Goal: Information Seeking & Learning: Stay updated

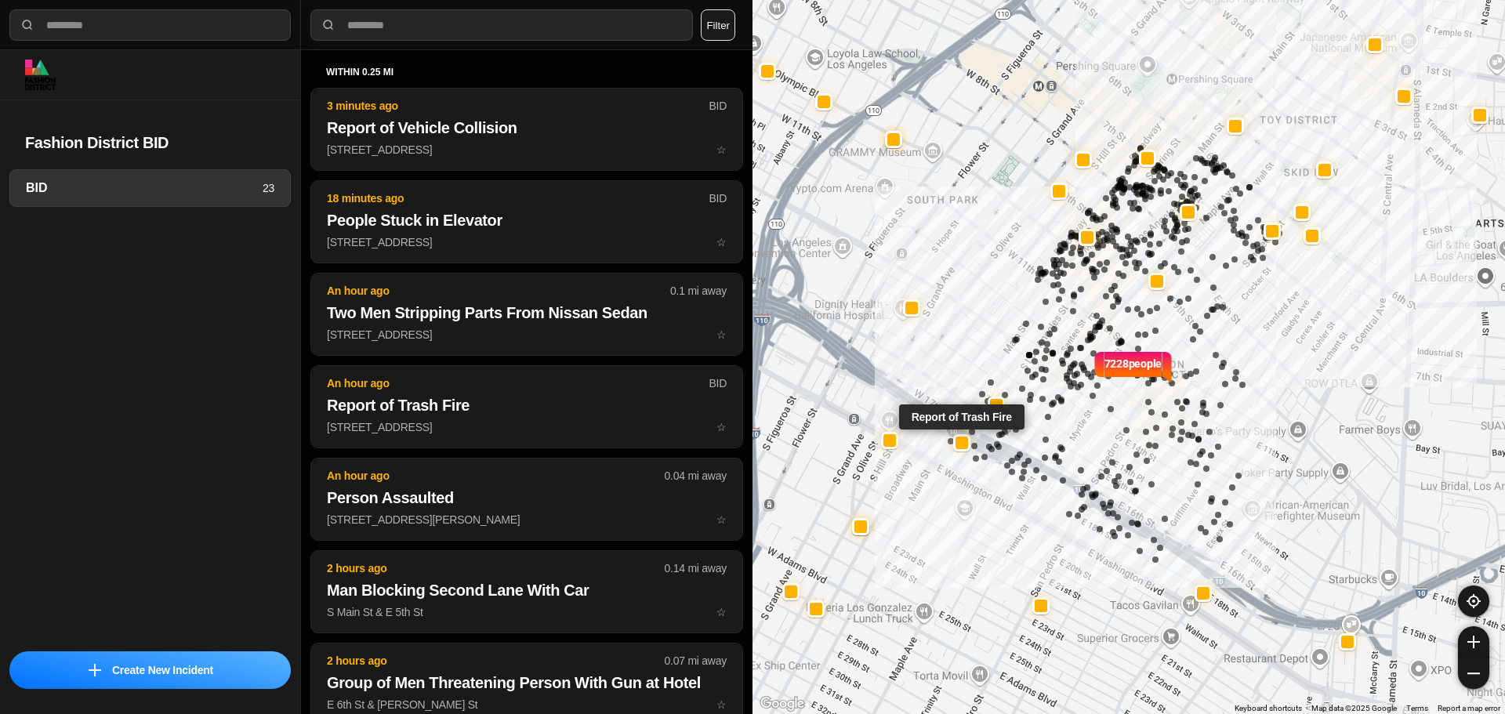
select select "*"
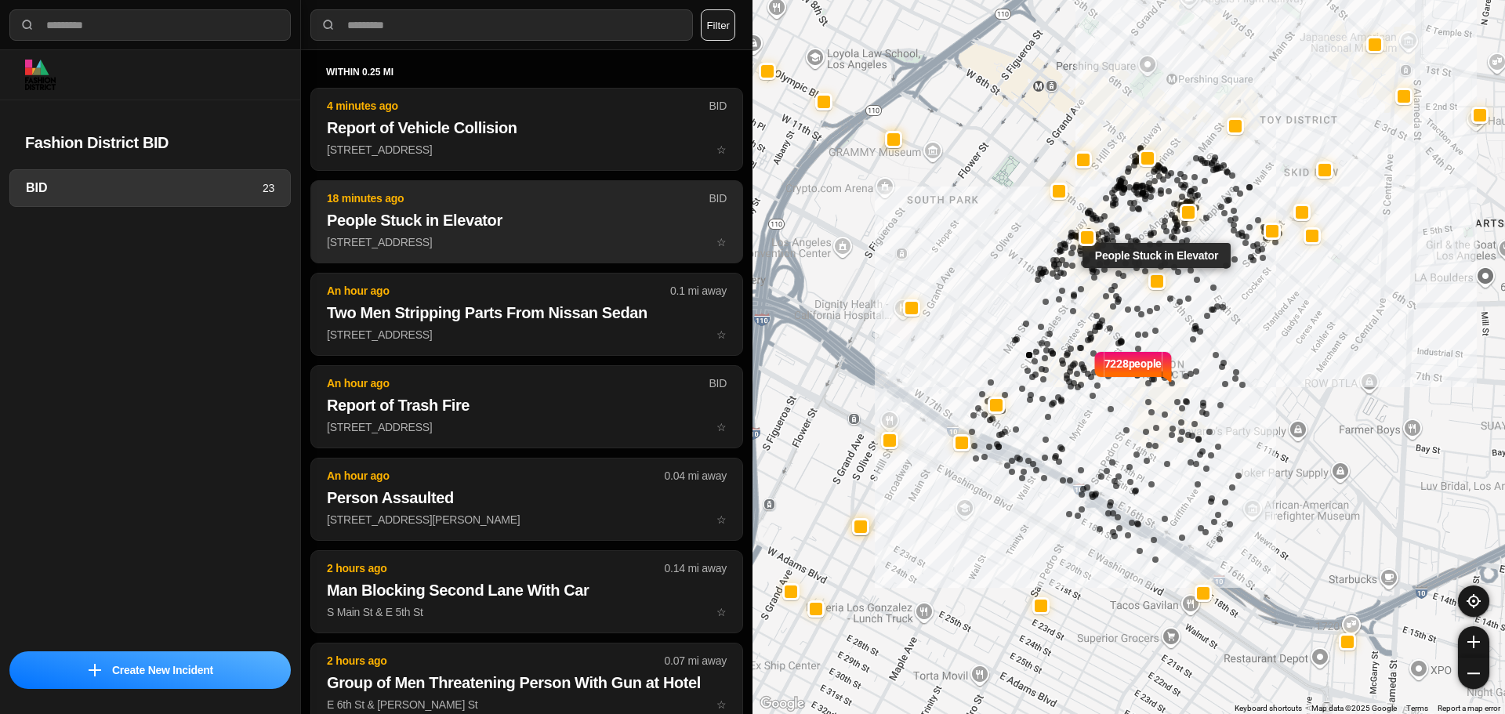
click at [444, 230] on h2 "People Stuck in Elevator" at bounding box center [527, 220] width 400 height 22
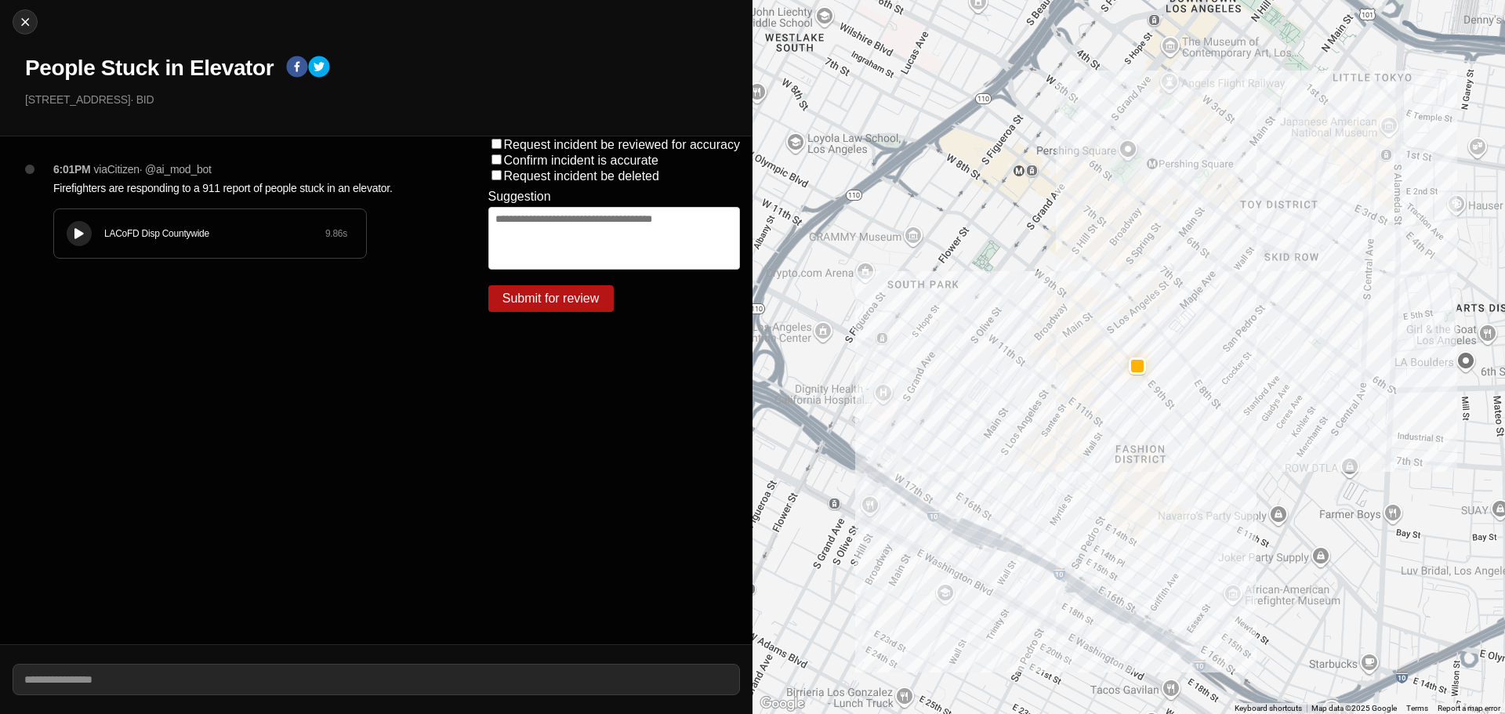
click at [136, 233] on div "LACoFD Disp Countywide" at bounding box center [214, 233] width 221 height 13
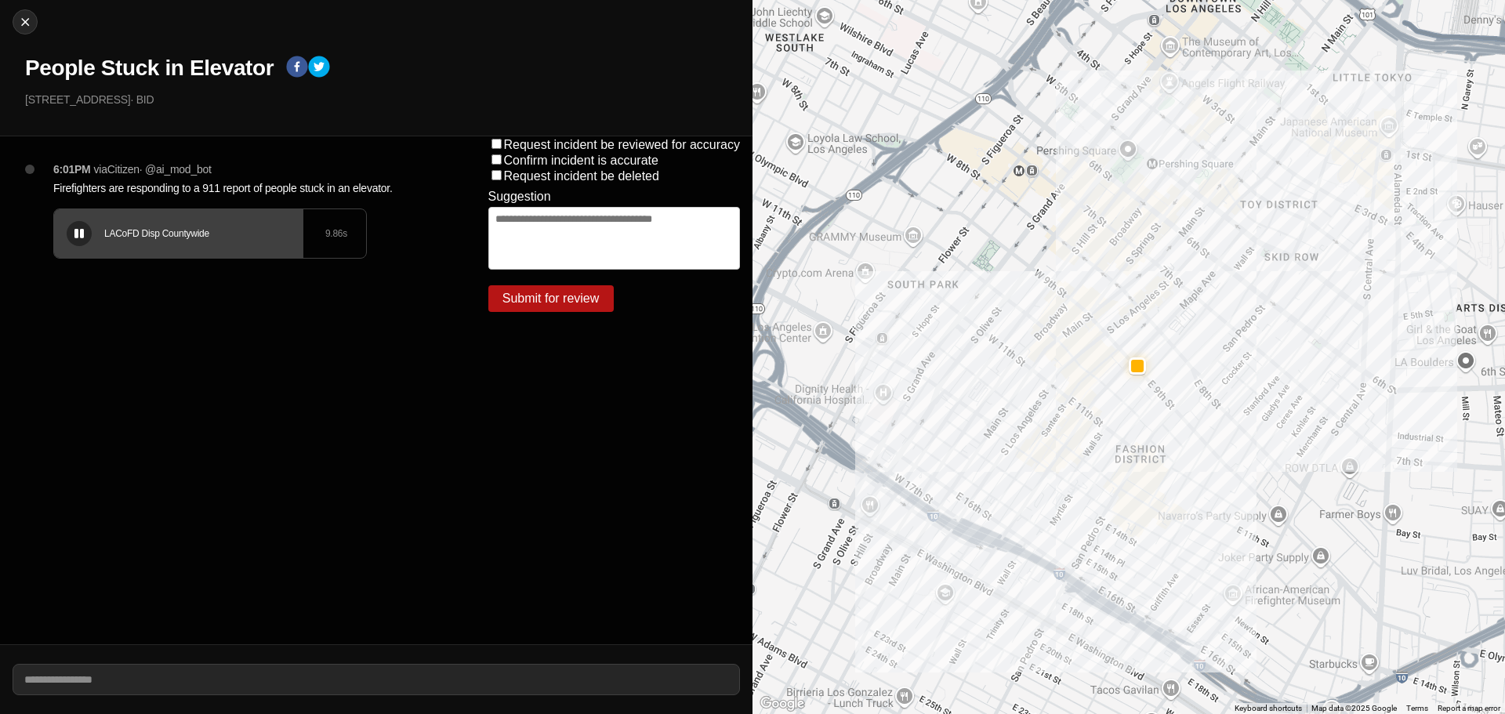
click at [82, 230] on icon at bounding box center [78, 234] width 9 height 10
click at [95, 236] on div "LACoFD Disp Countywide 9.86 s" at bounding box center [210, 233] width 312 height 49
click at [36, 24] on div at bounding box center [25, 22] width 24 height 16
select select "*"
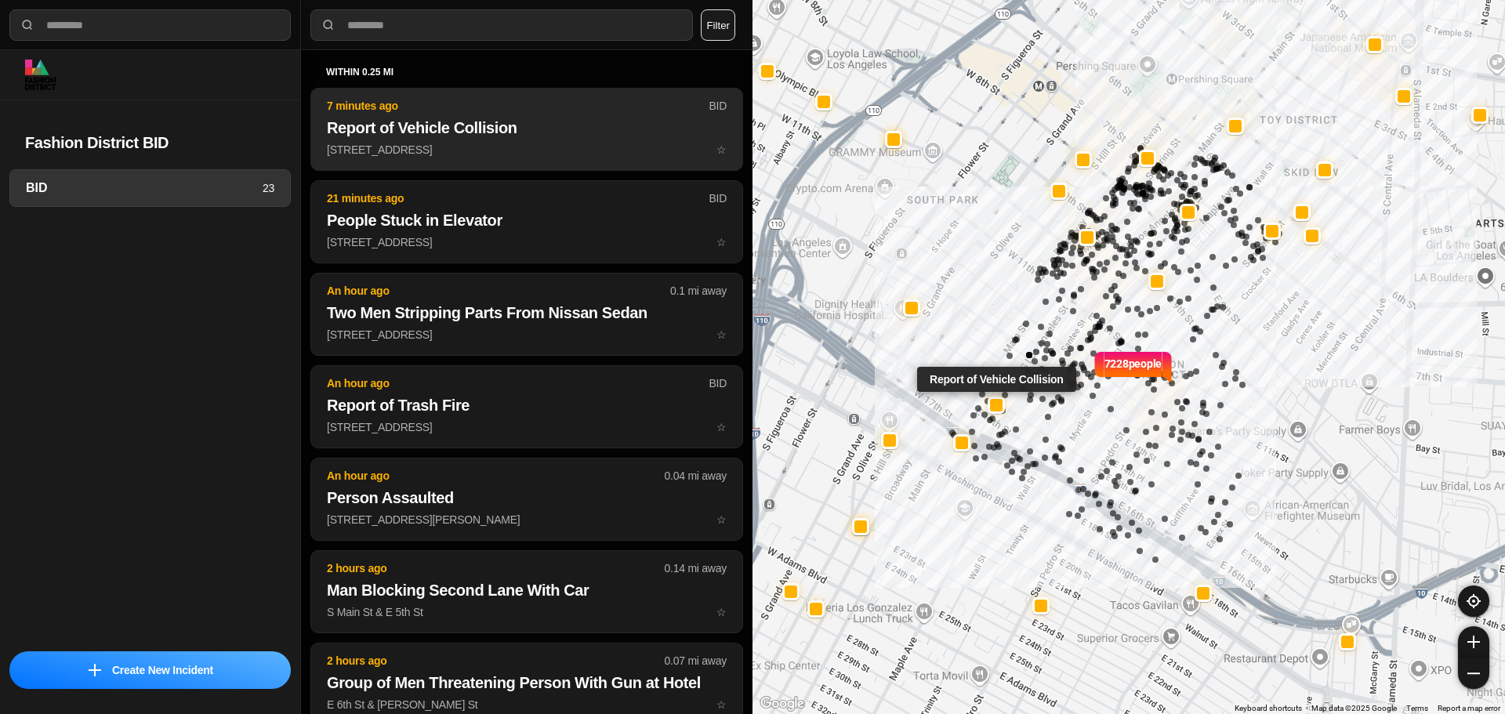
click at [504, 146] on p "1516 Main St ☆" at bounding box center [527, 150] width 400 height 16
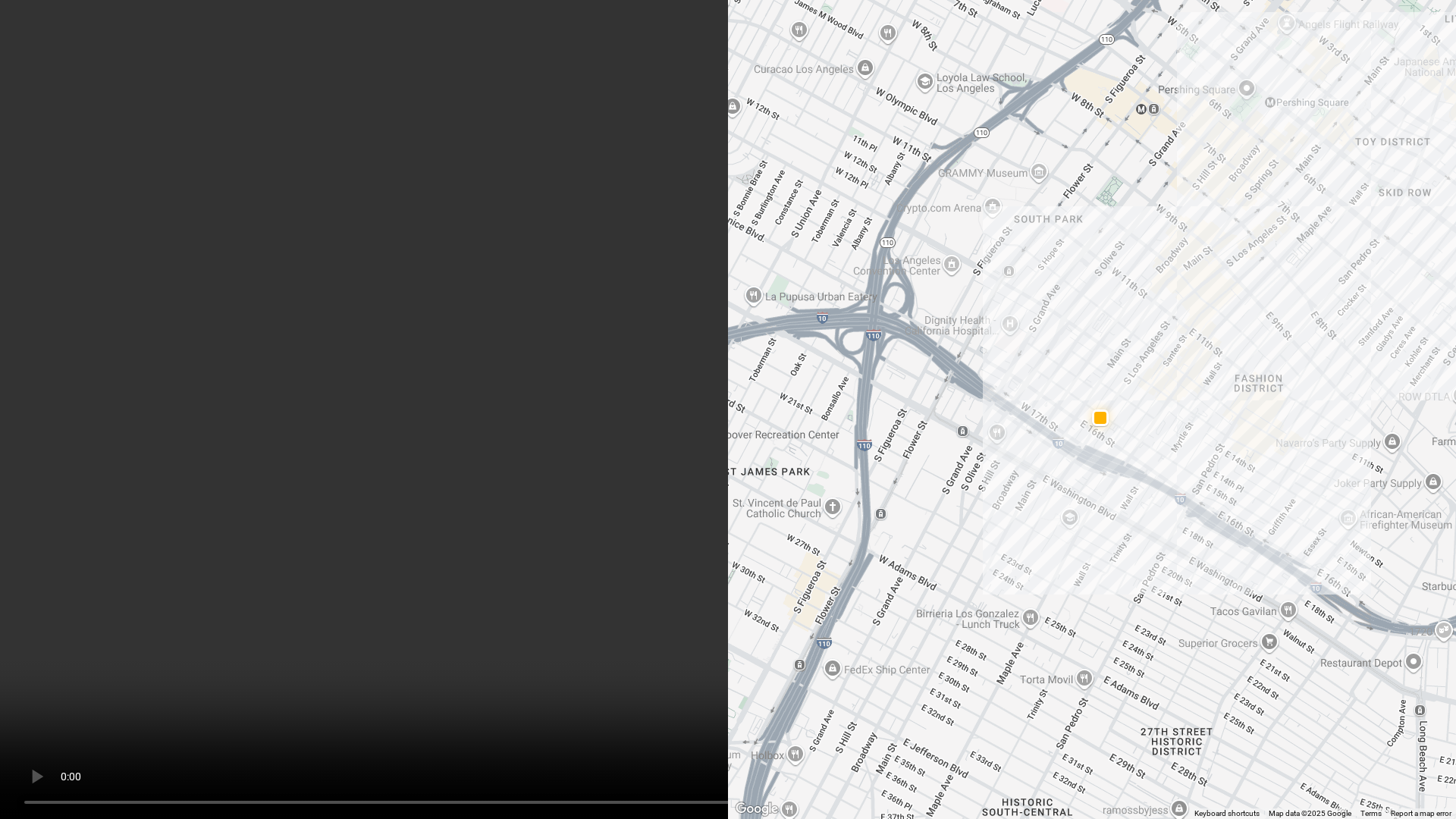
click at [707, 592] on video at bounding box center [728, 409] width 1456 height 819
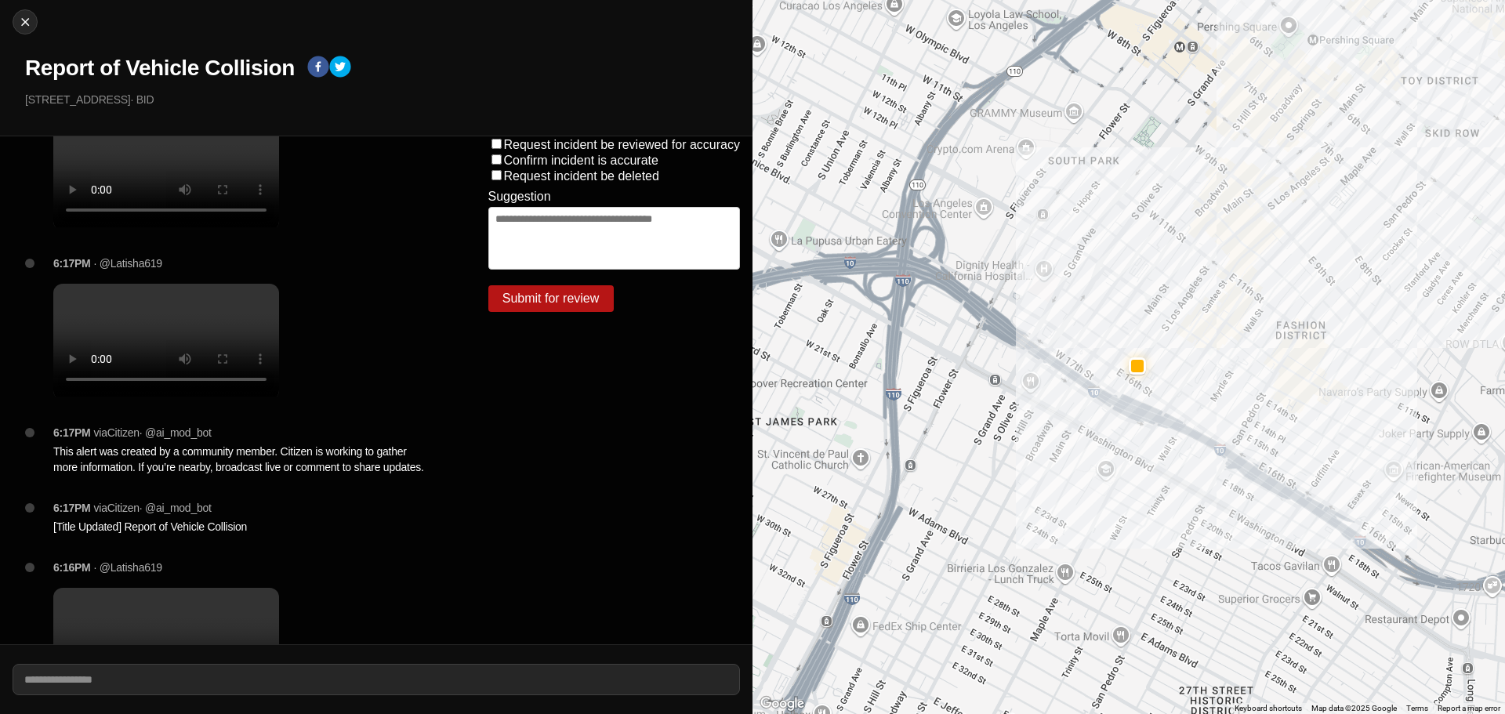
scroll to position [139, 0]
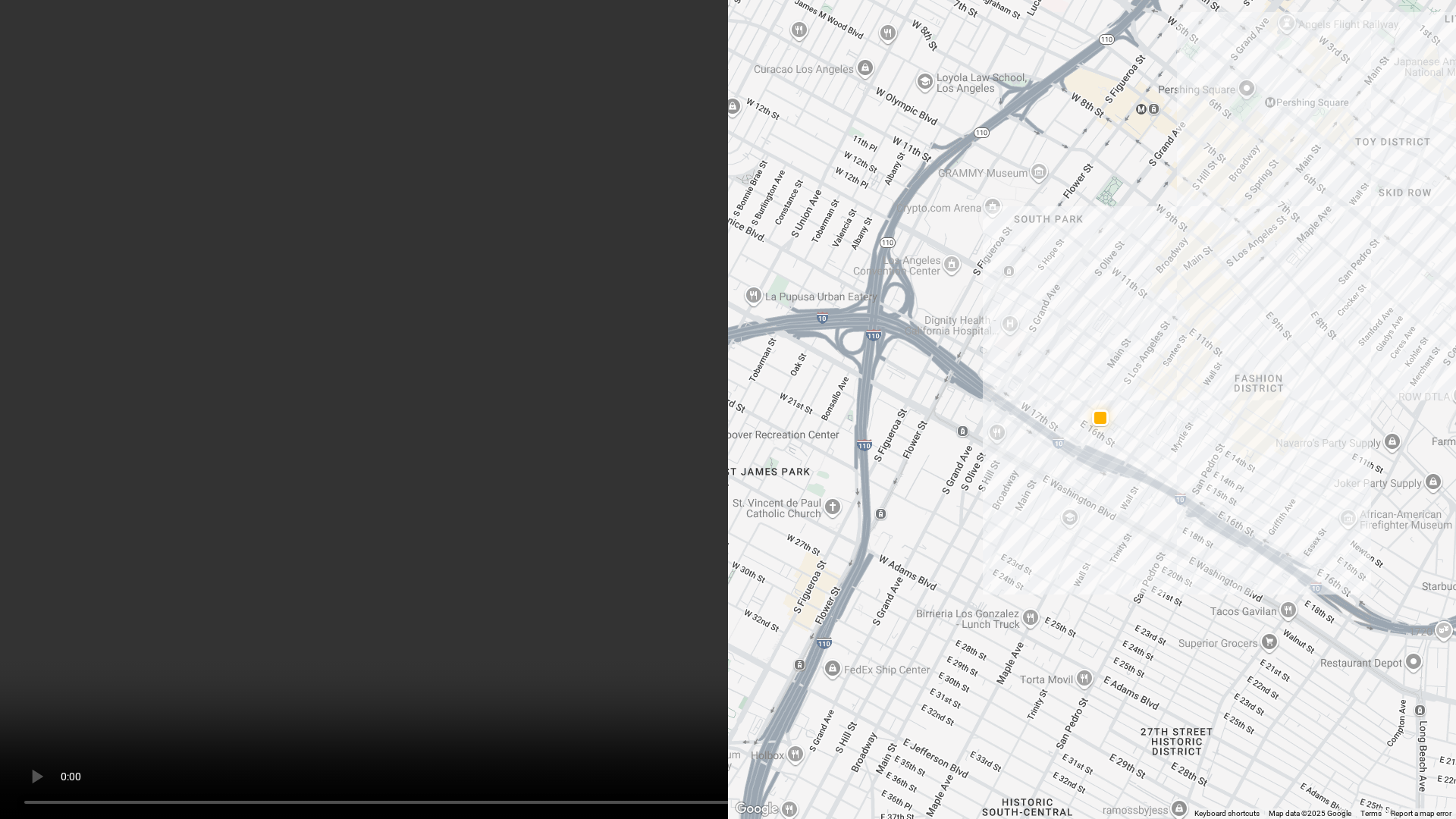
click at [808, 376] on video at bounding box center [728, 409] width 1456 height 819
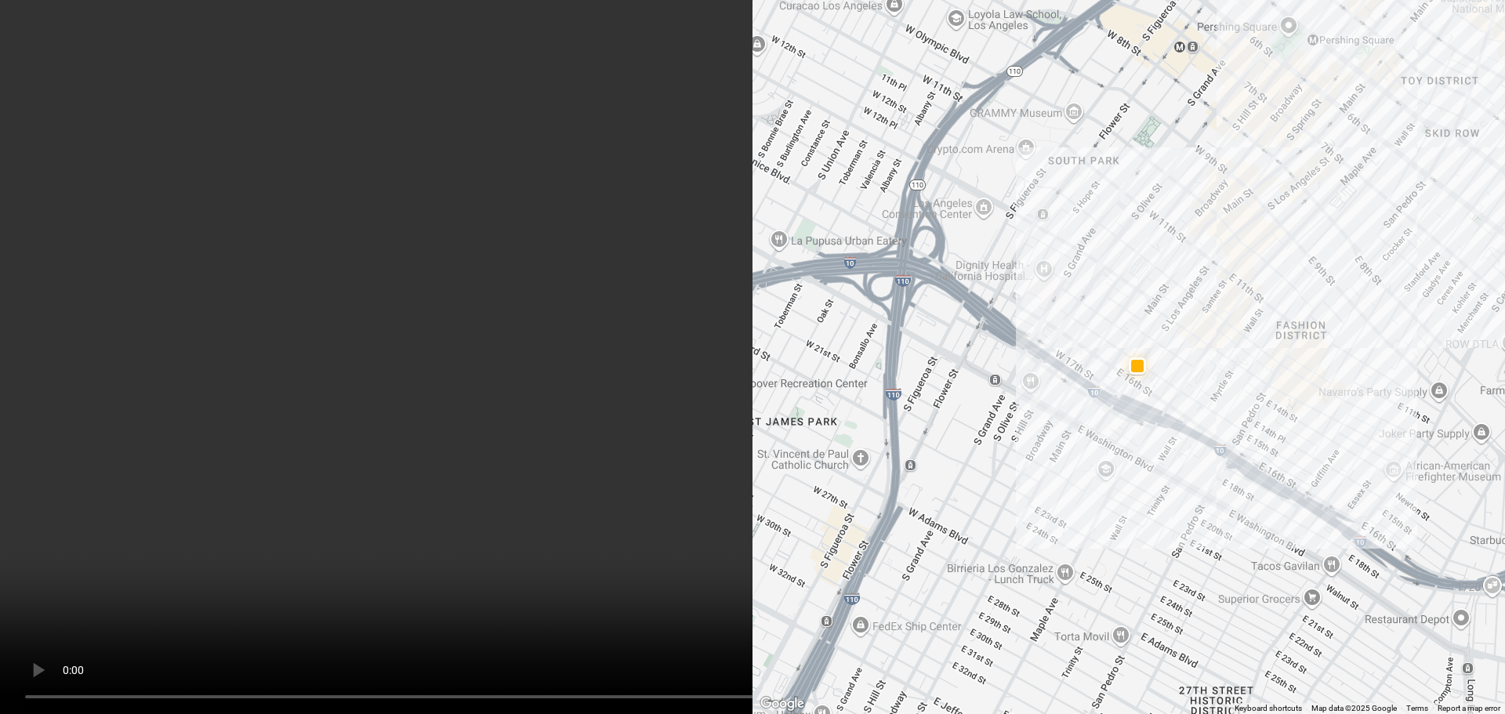
scroll to position [0, 0]
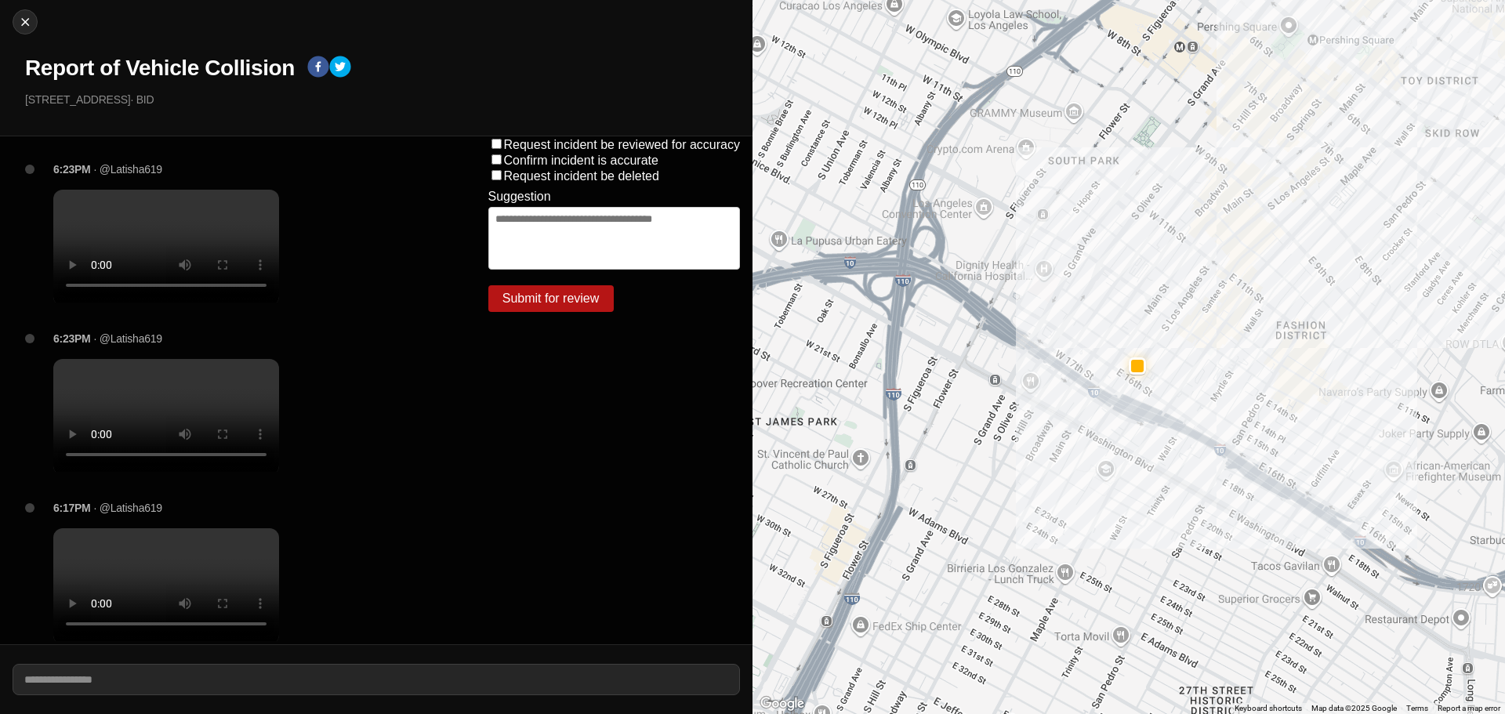
click at [160, 230] on video at bounding box center [166, 246] width 226 height 113
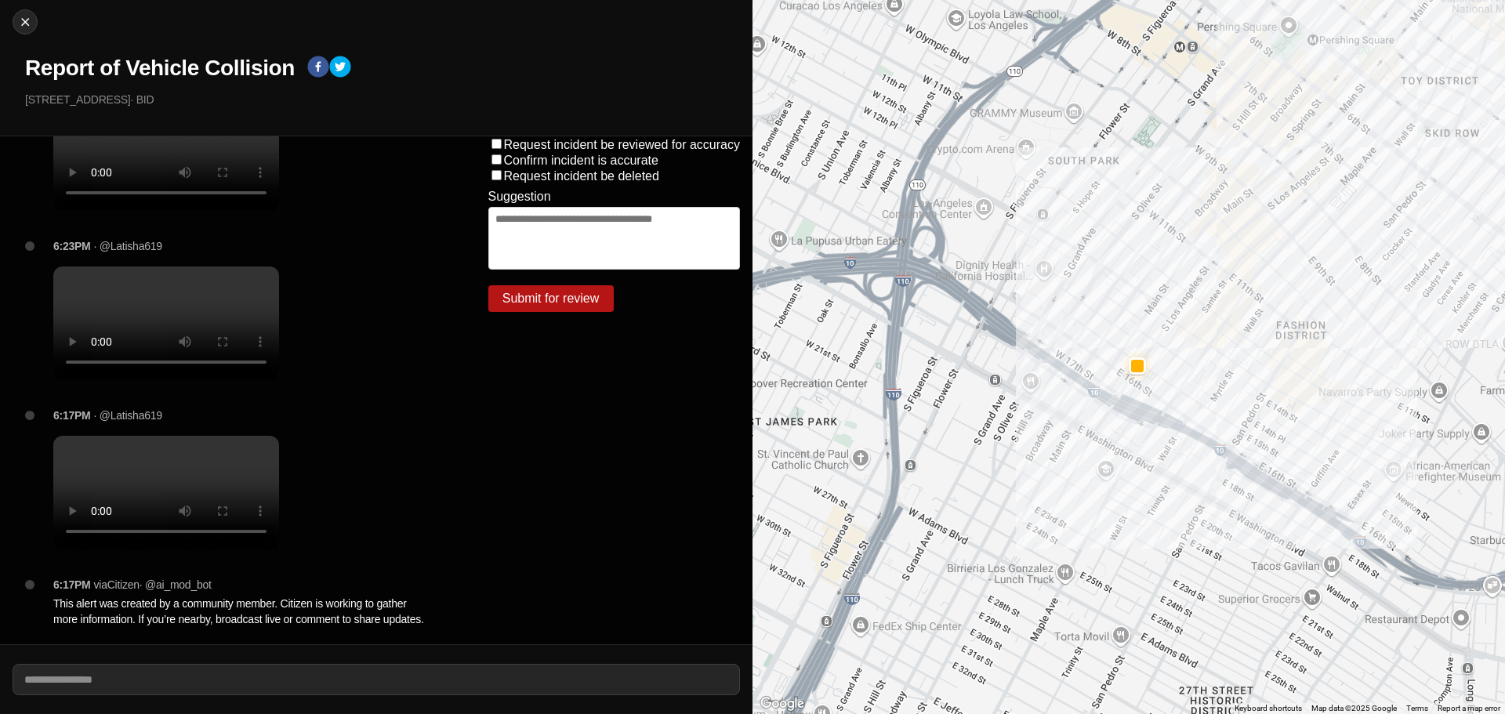
scroll to position [401, 0]
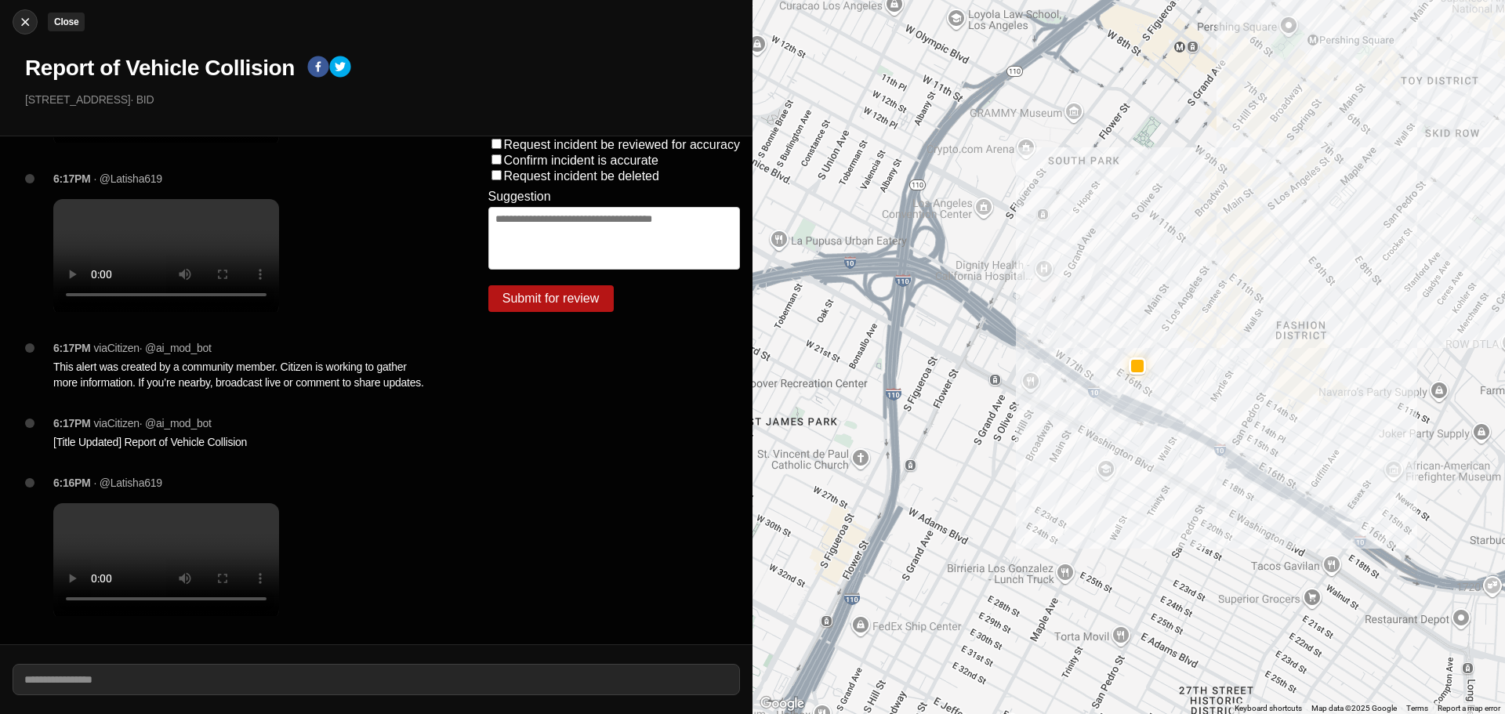
click at [24, 20] on img at bounding box center [25, 22] width 16 height 16
select select "*"
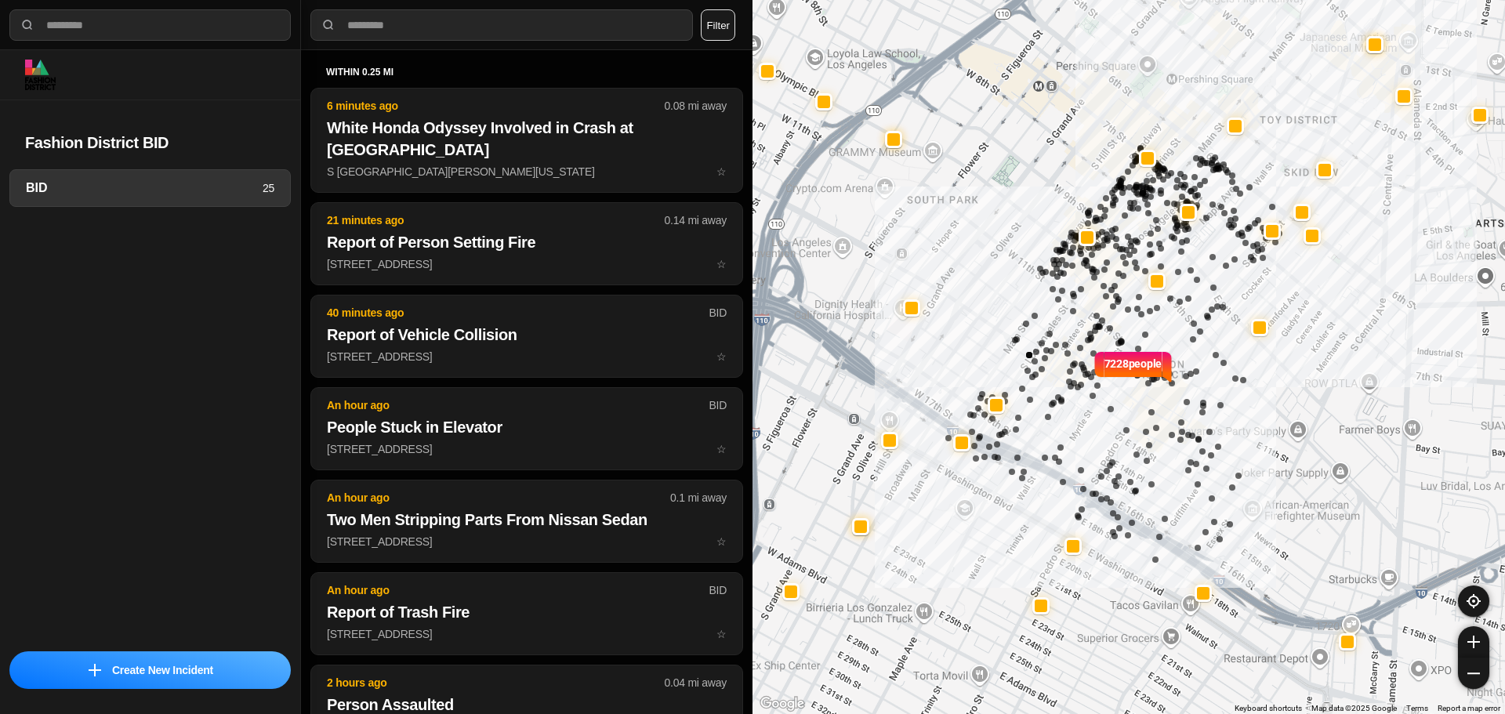
select select "*"
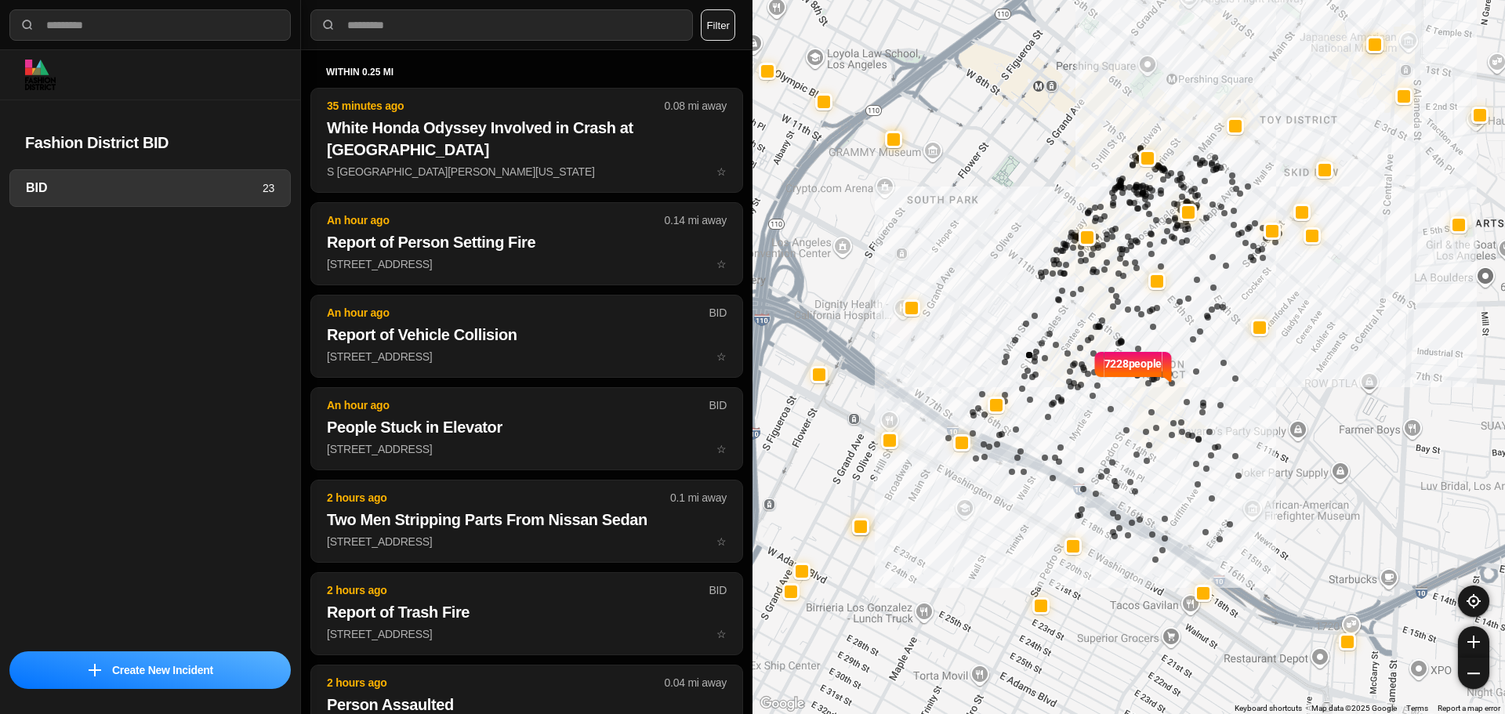
select select "*"
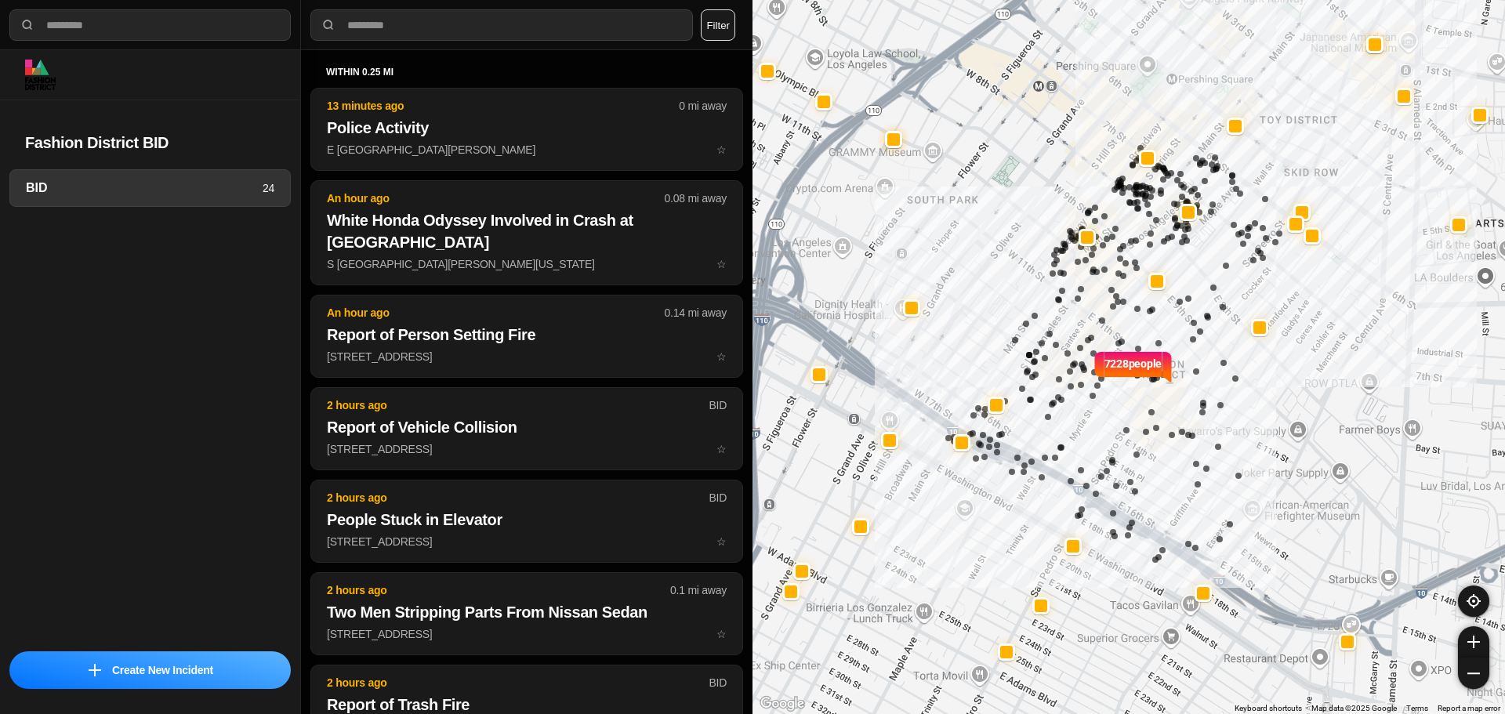
select select "*"
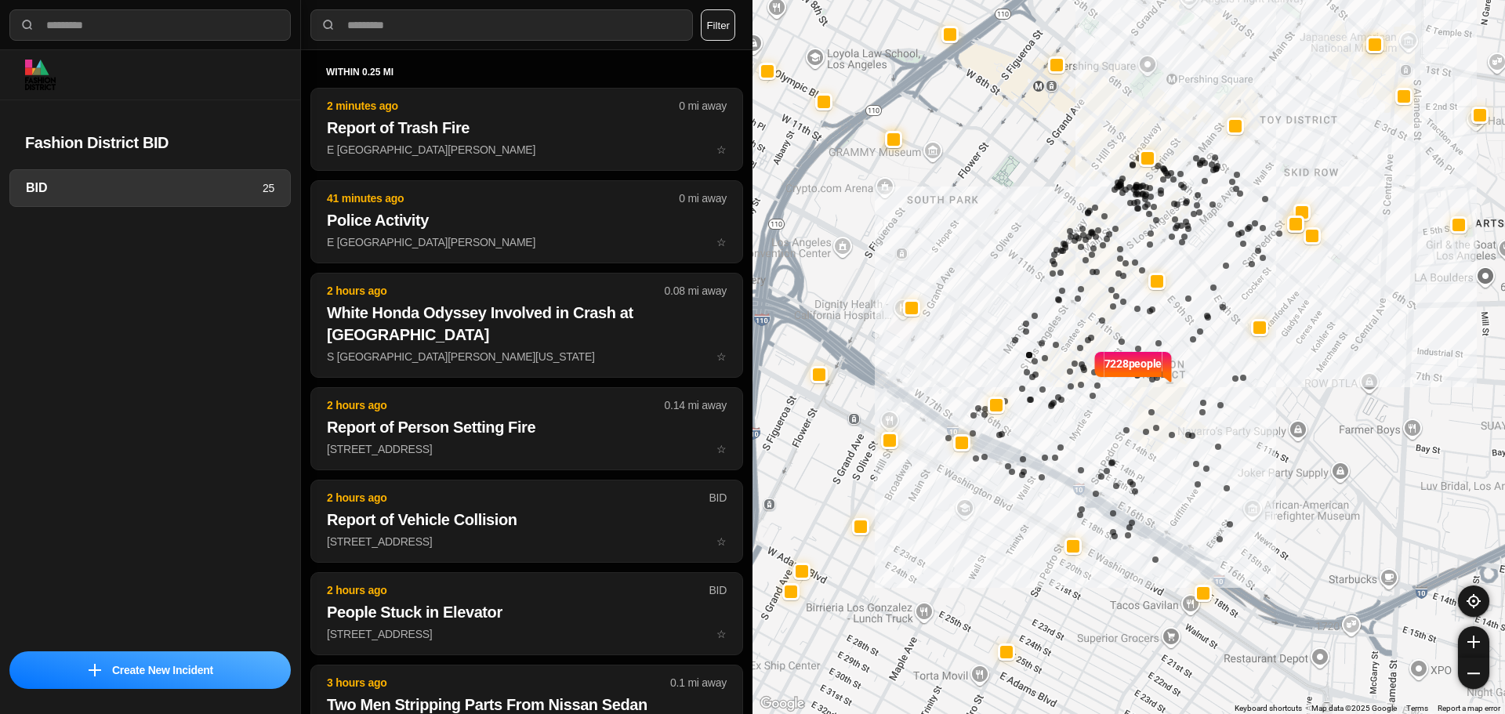
select select "*"
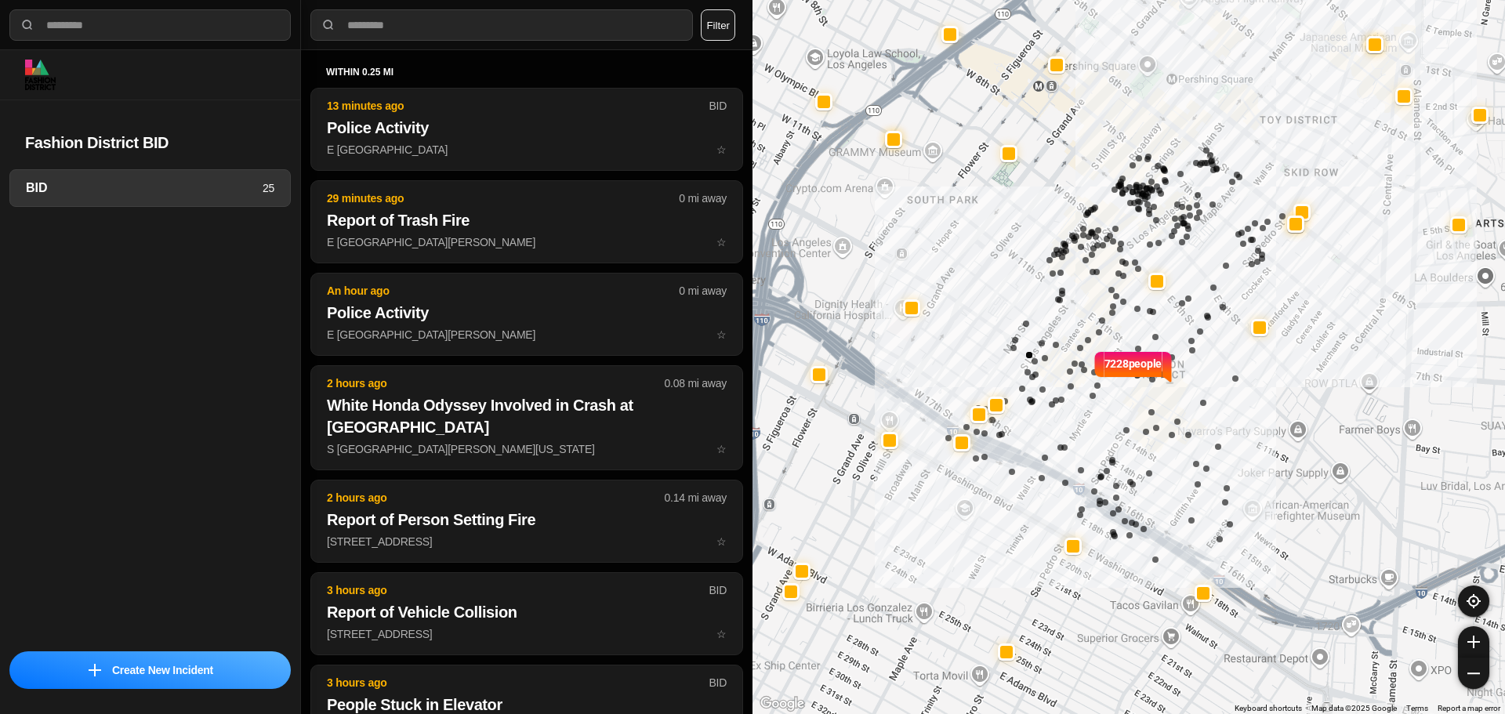
select select "*"
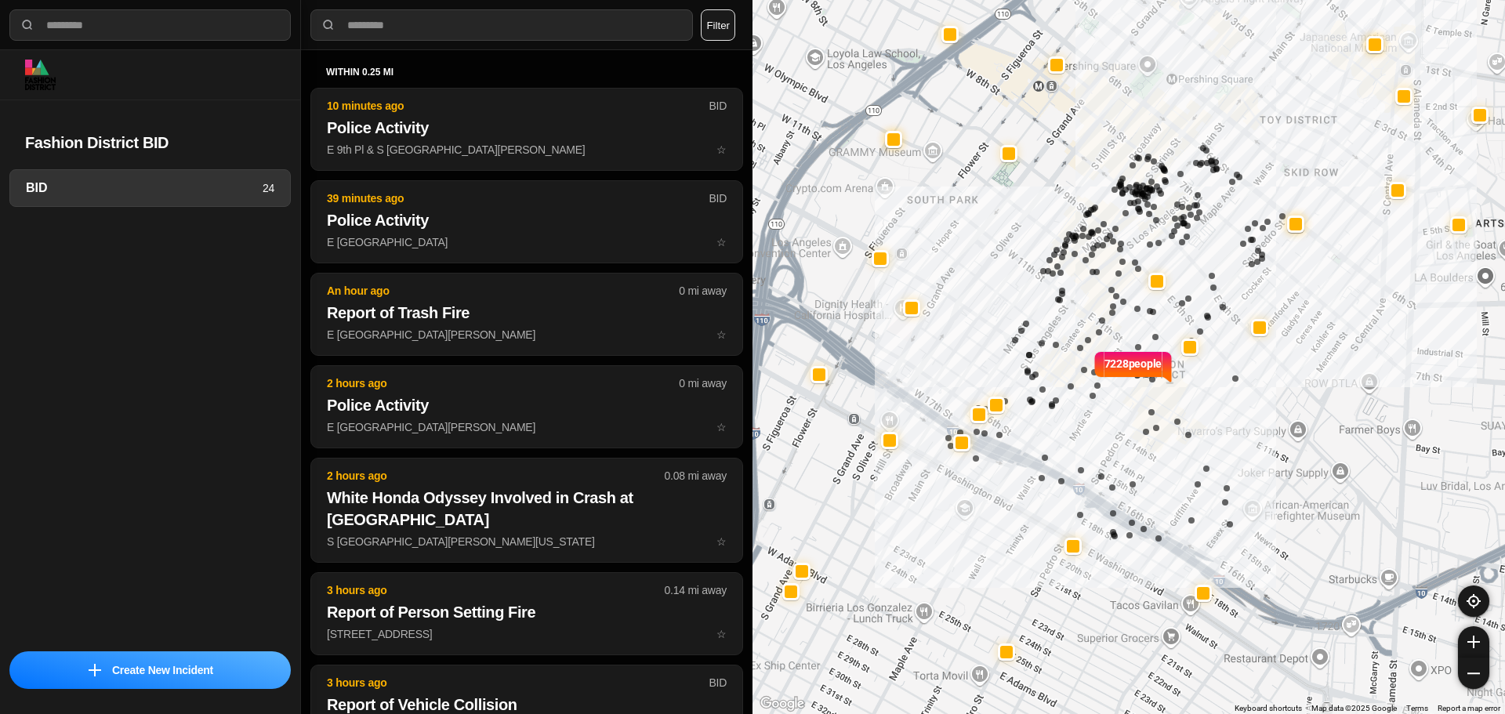
select select "*"
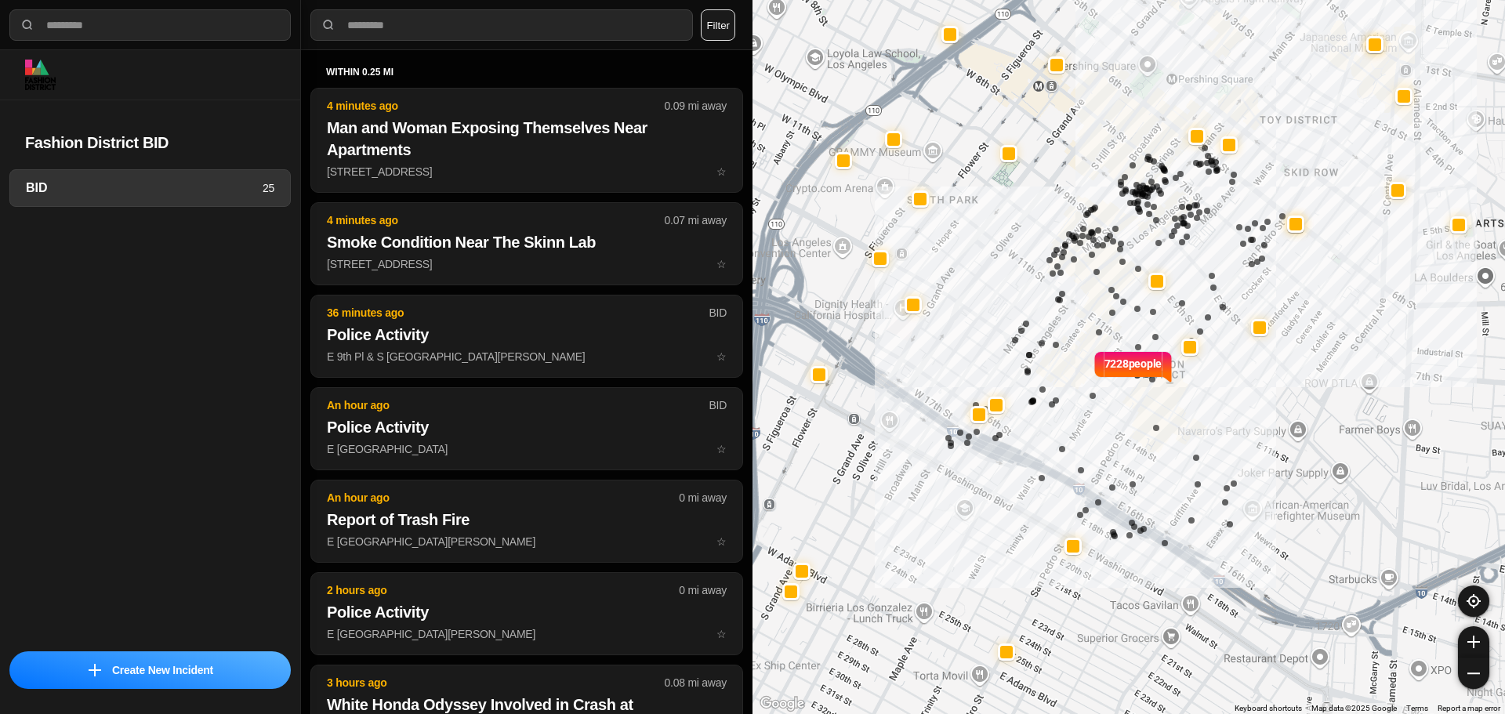
select select "*"
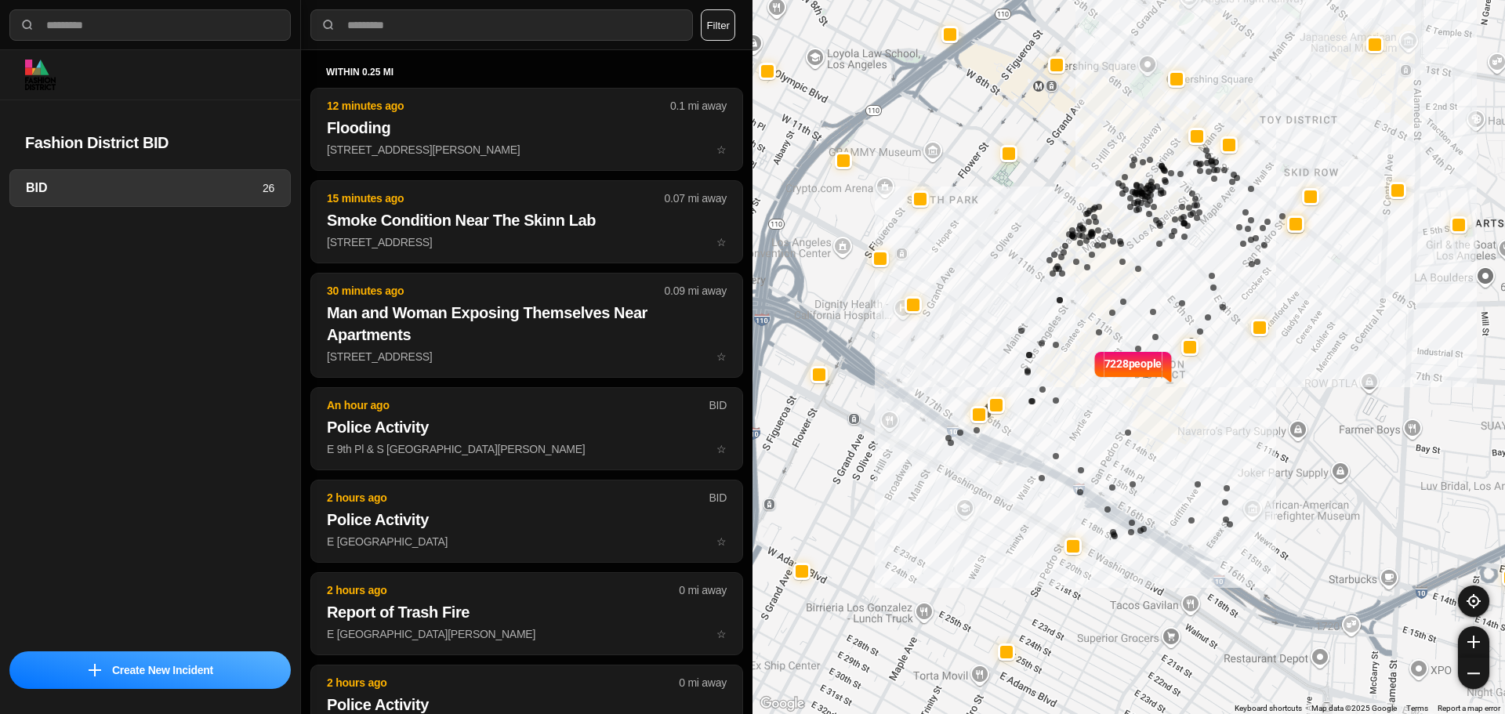
select select "*"
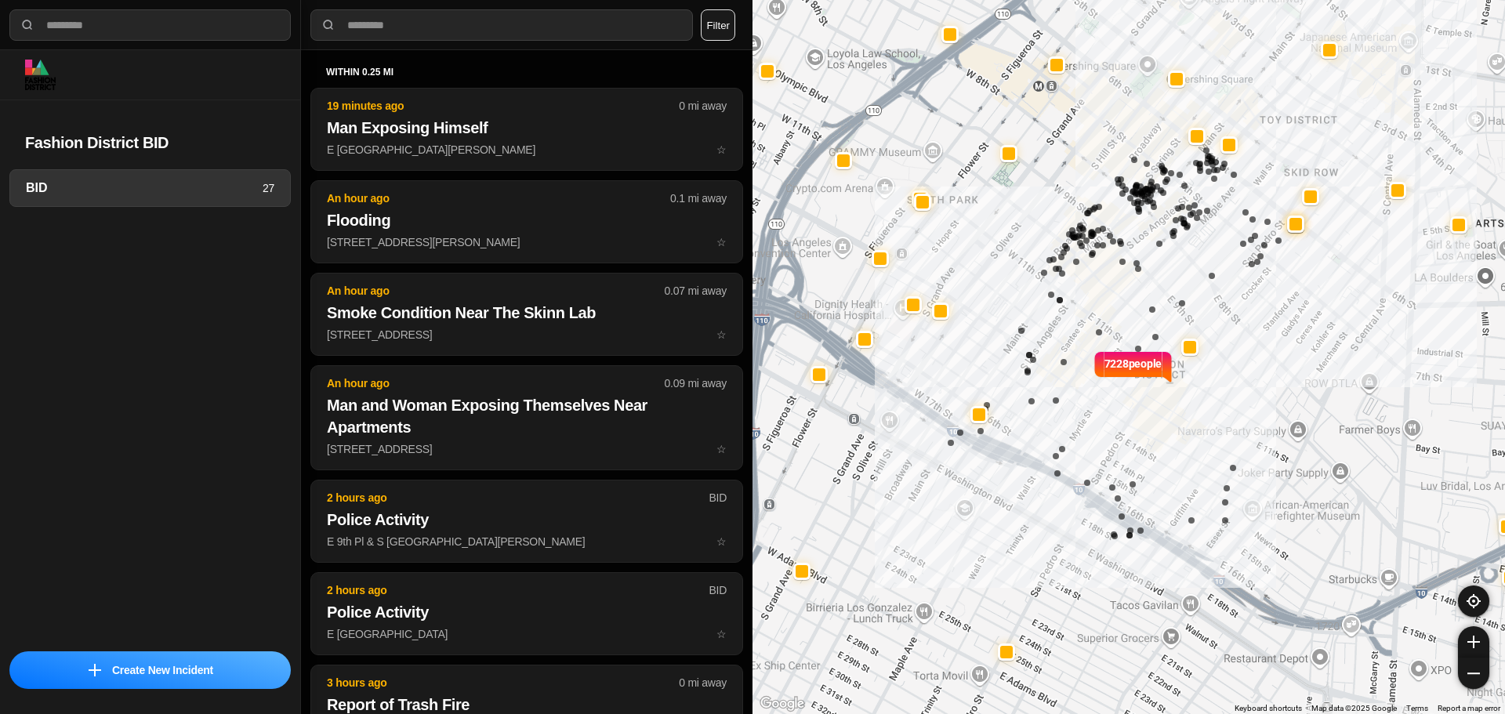
select select "*"
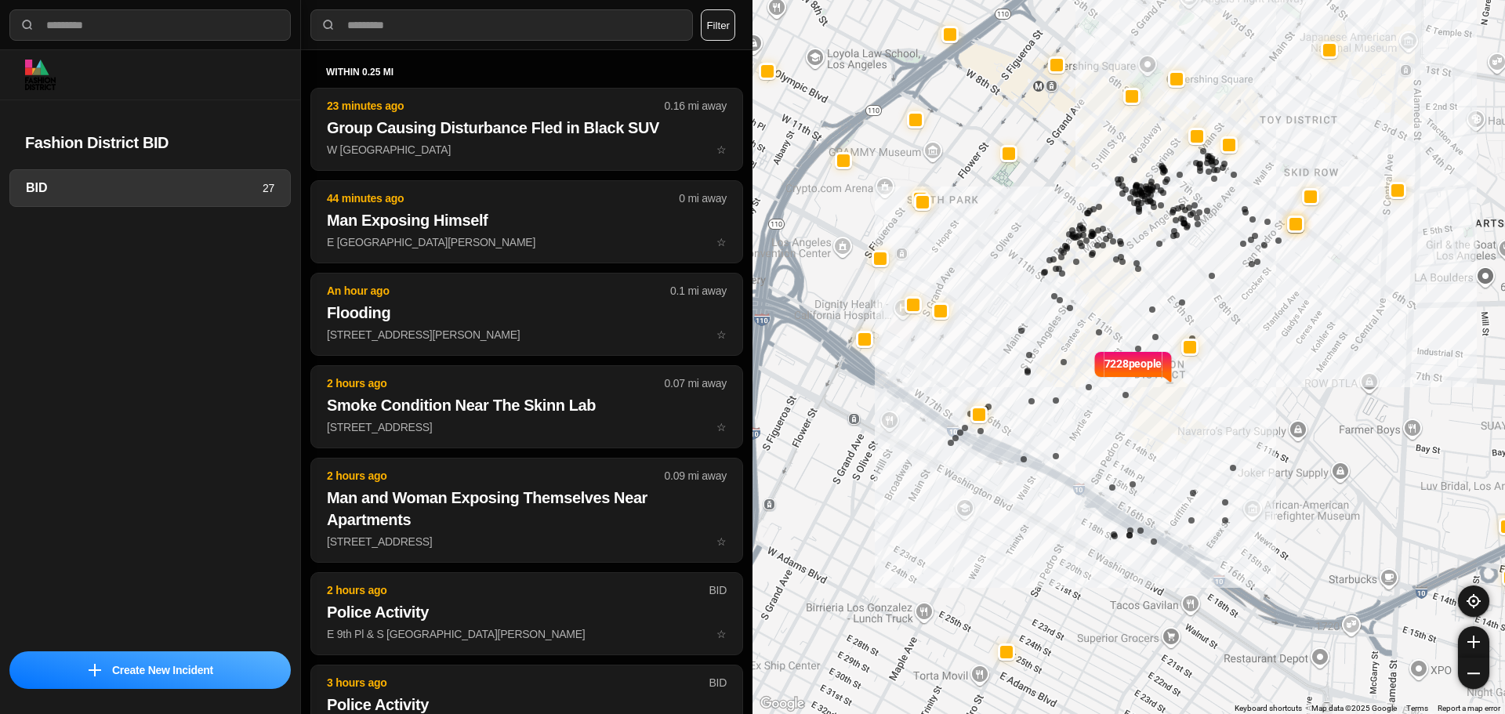
select select "*"
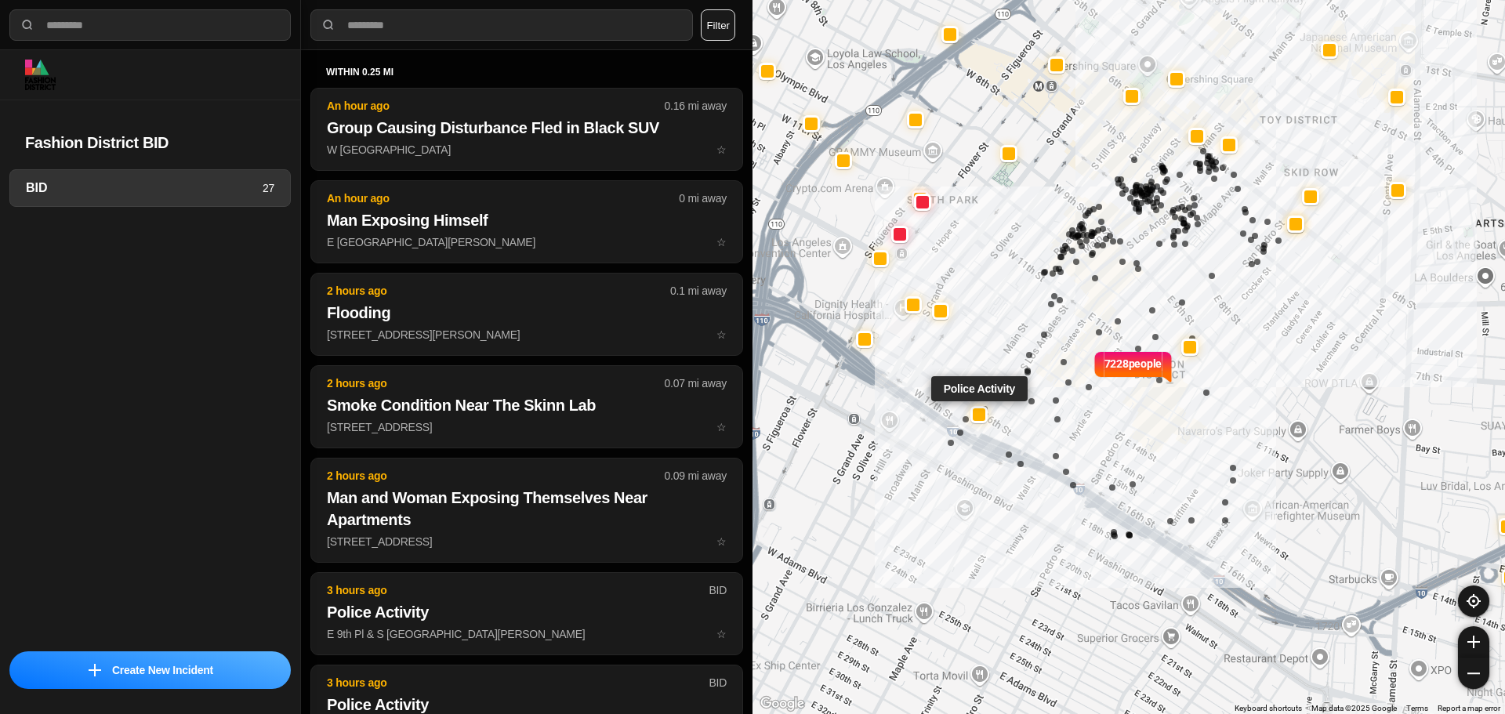
click at [977, 415] on div at bounding box center [979, 414] width 13 height 13
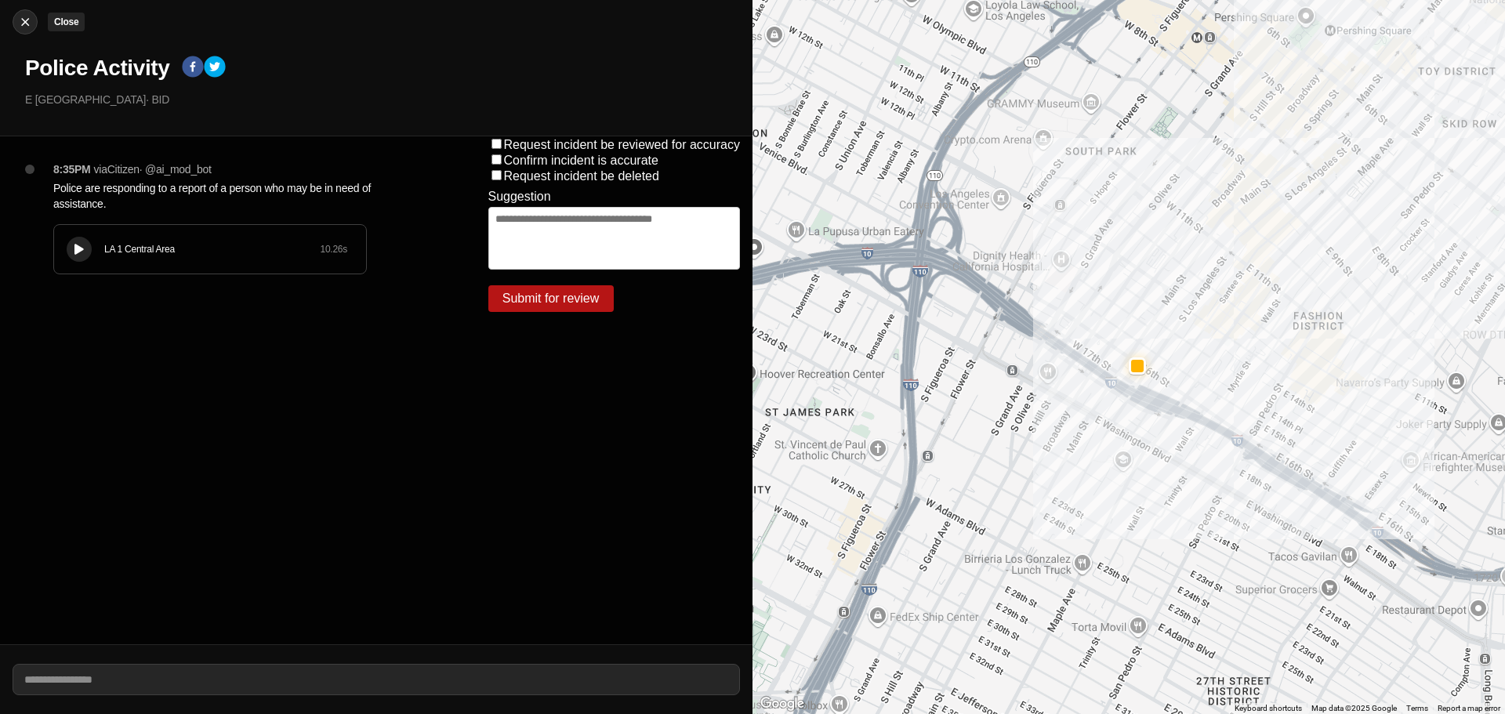
click at [23, 18] on img at bounding box center [25, 22] width 16 height 16
select select "*"
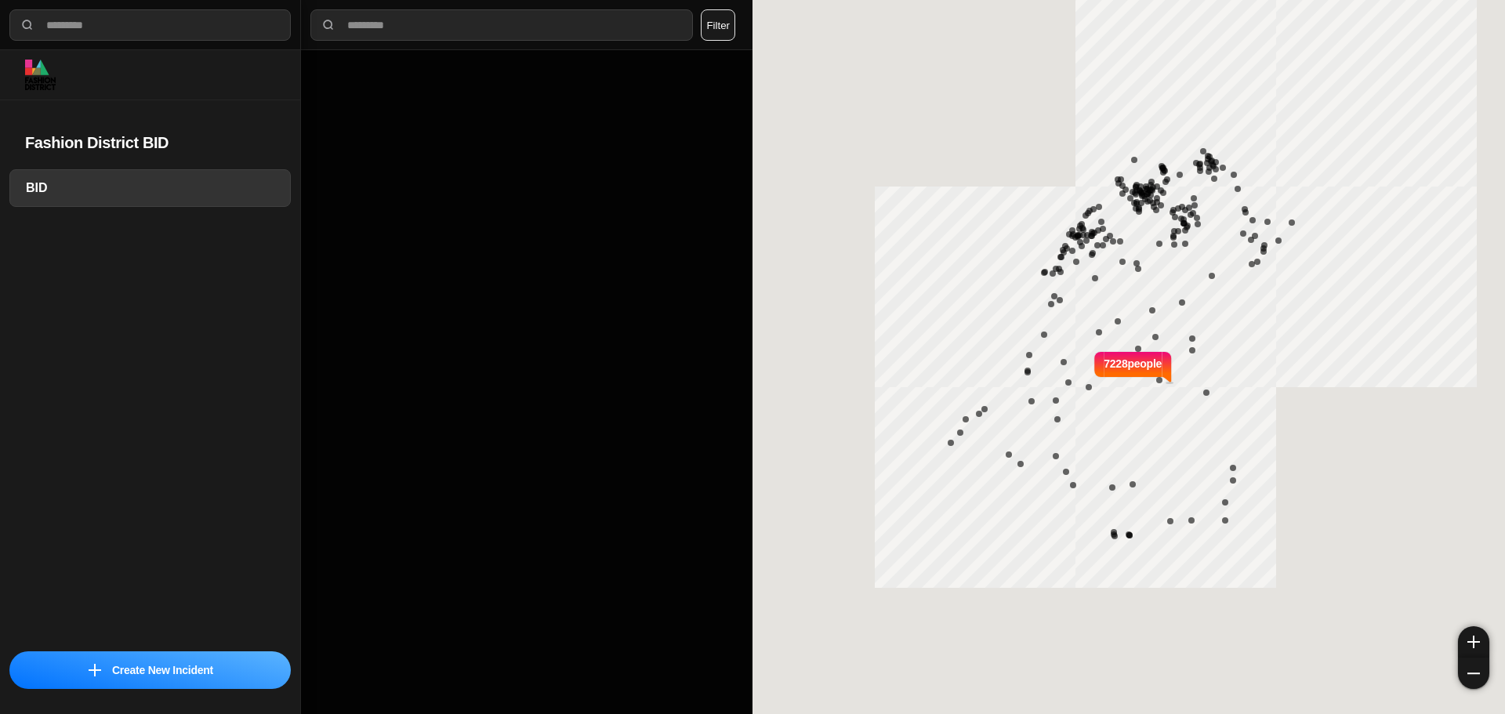
select select "*"
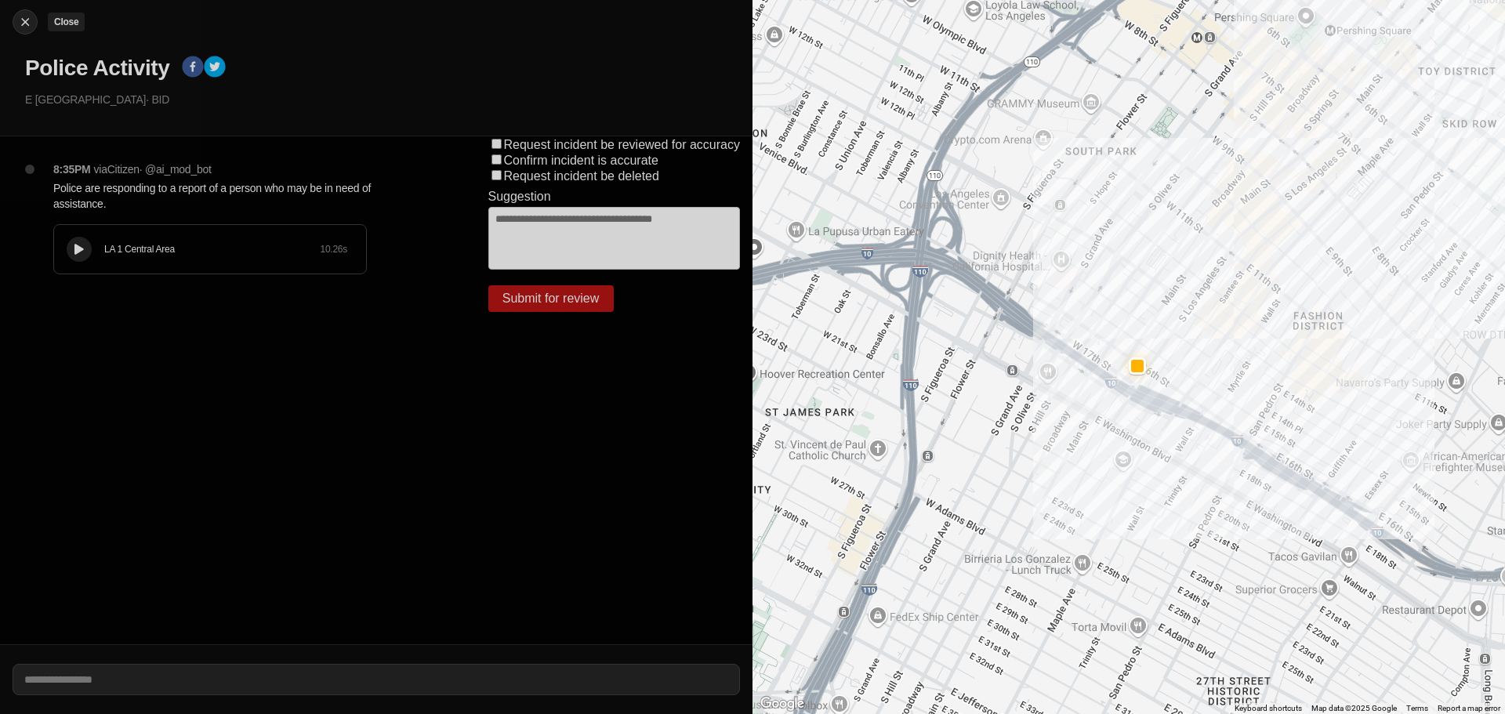
click at [28, 24] on img at bounding box center [25, 22] width 16 height 16
select select "*"
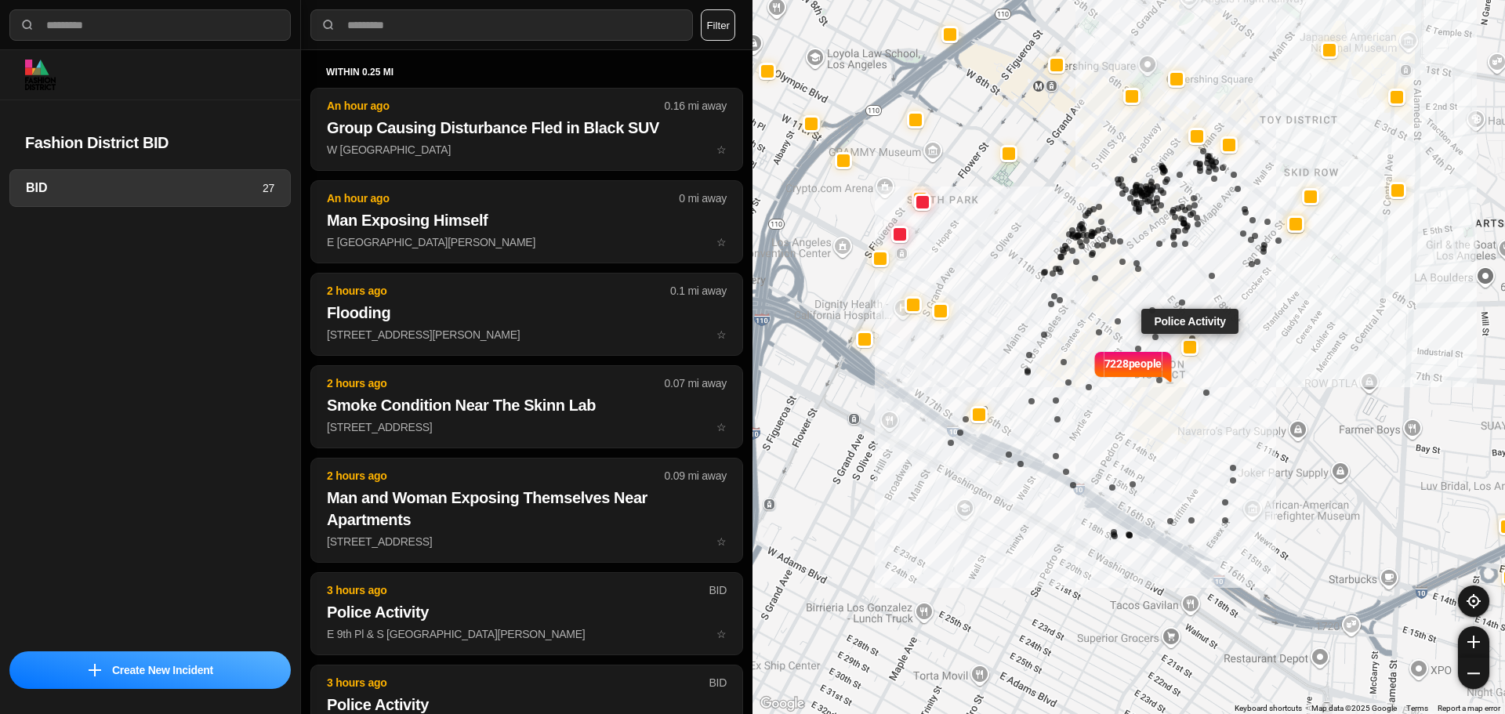
click at [1191, 350] on div at bounding box center [1190, 347] width 13 height 13
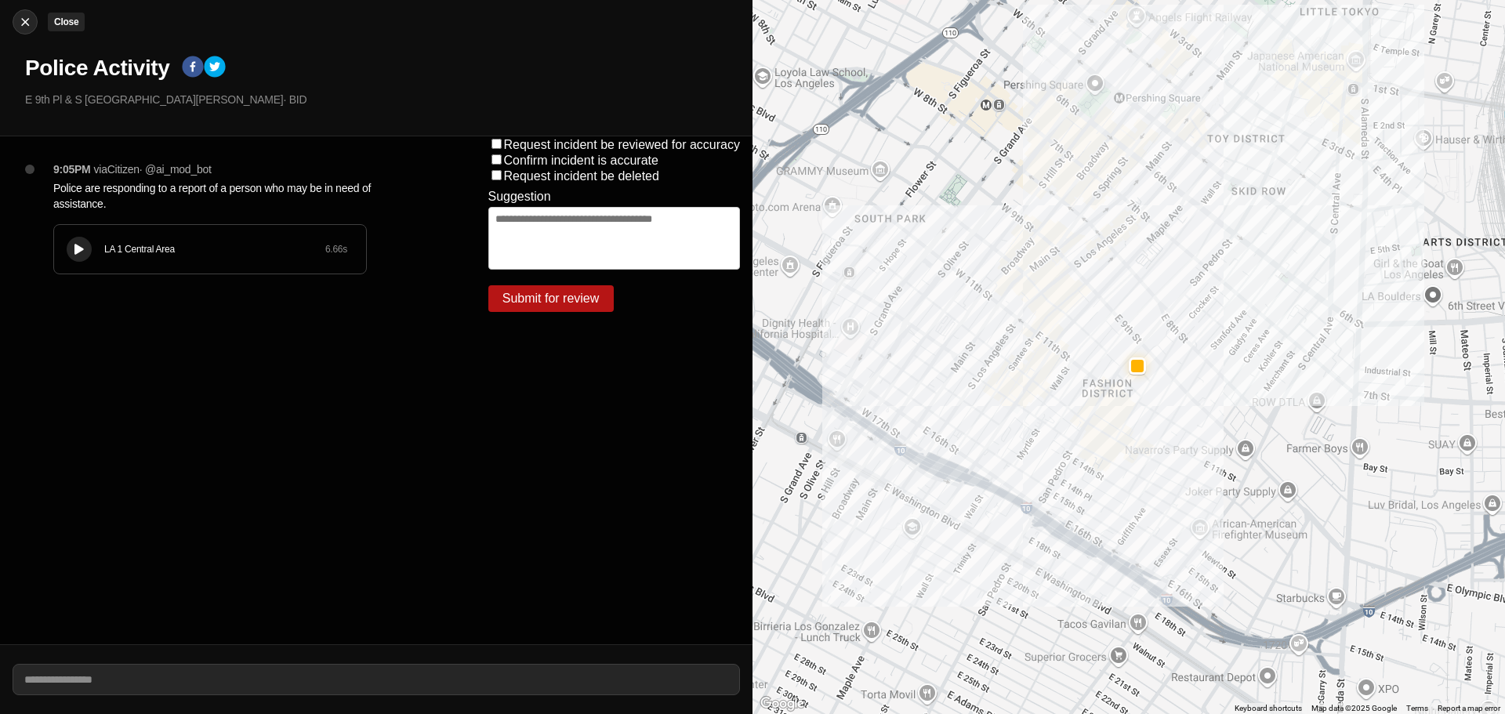
click at [20, 31] on button "Close" at bounding box center [25, 21] width 25 height 25
select select "*"
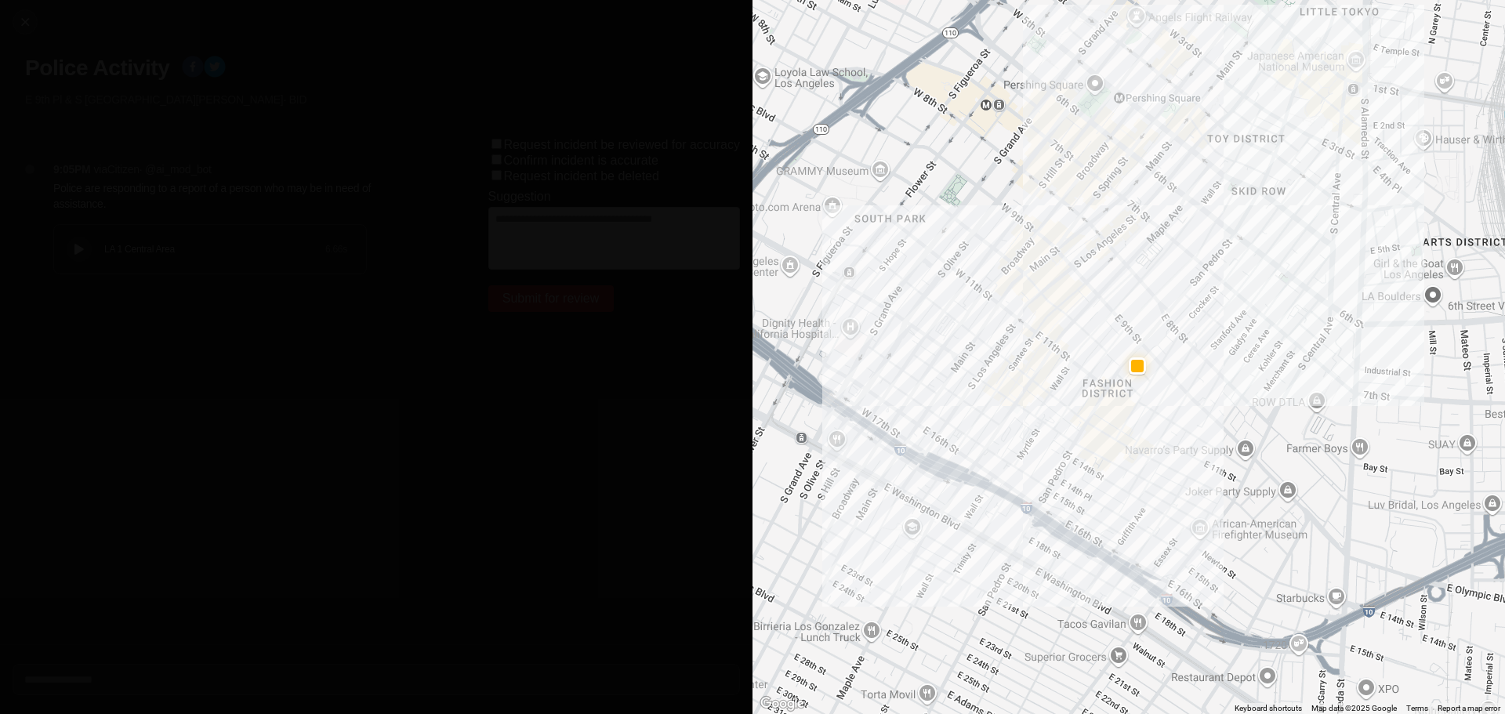
select select "*"
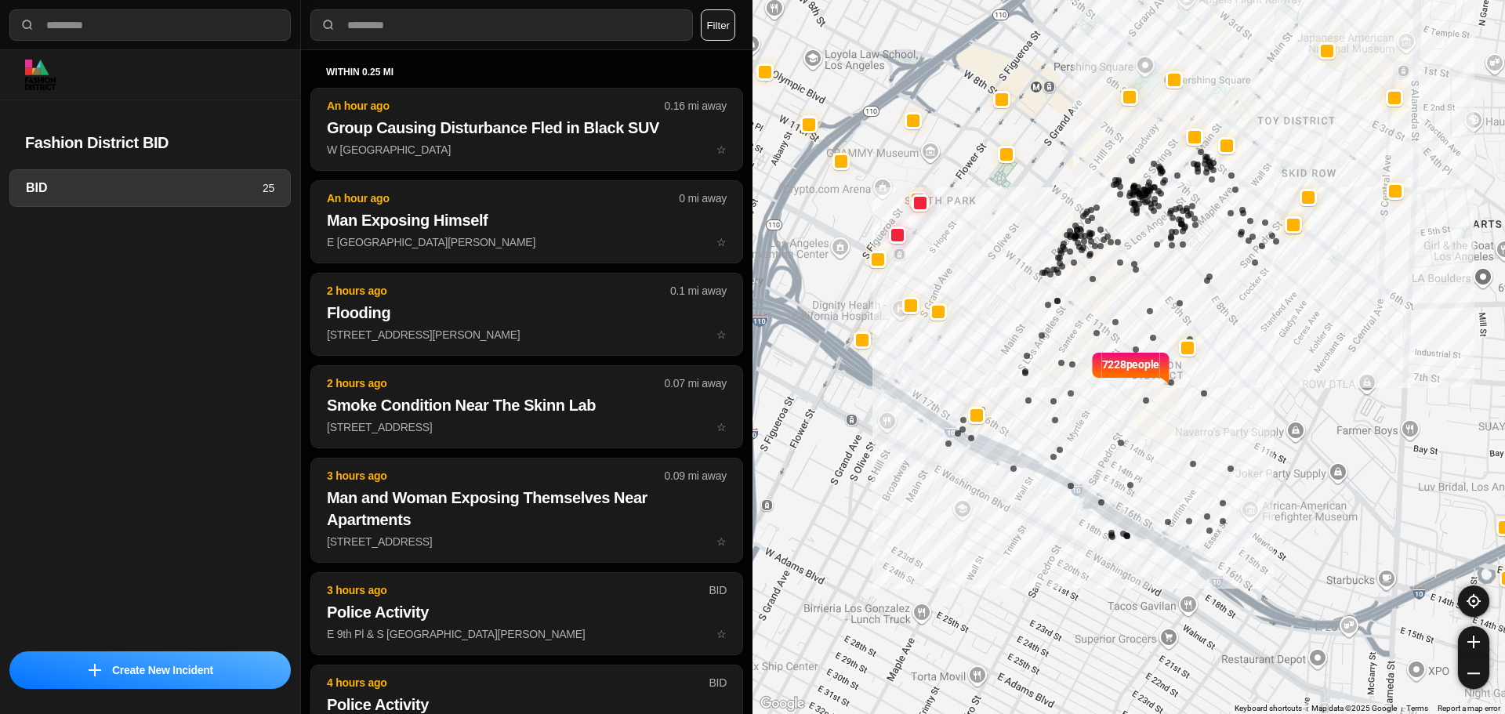
select select "*"
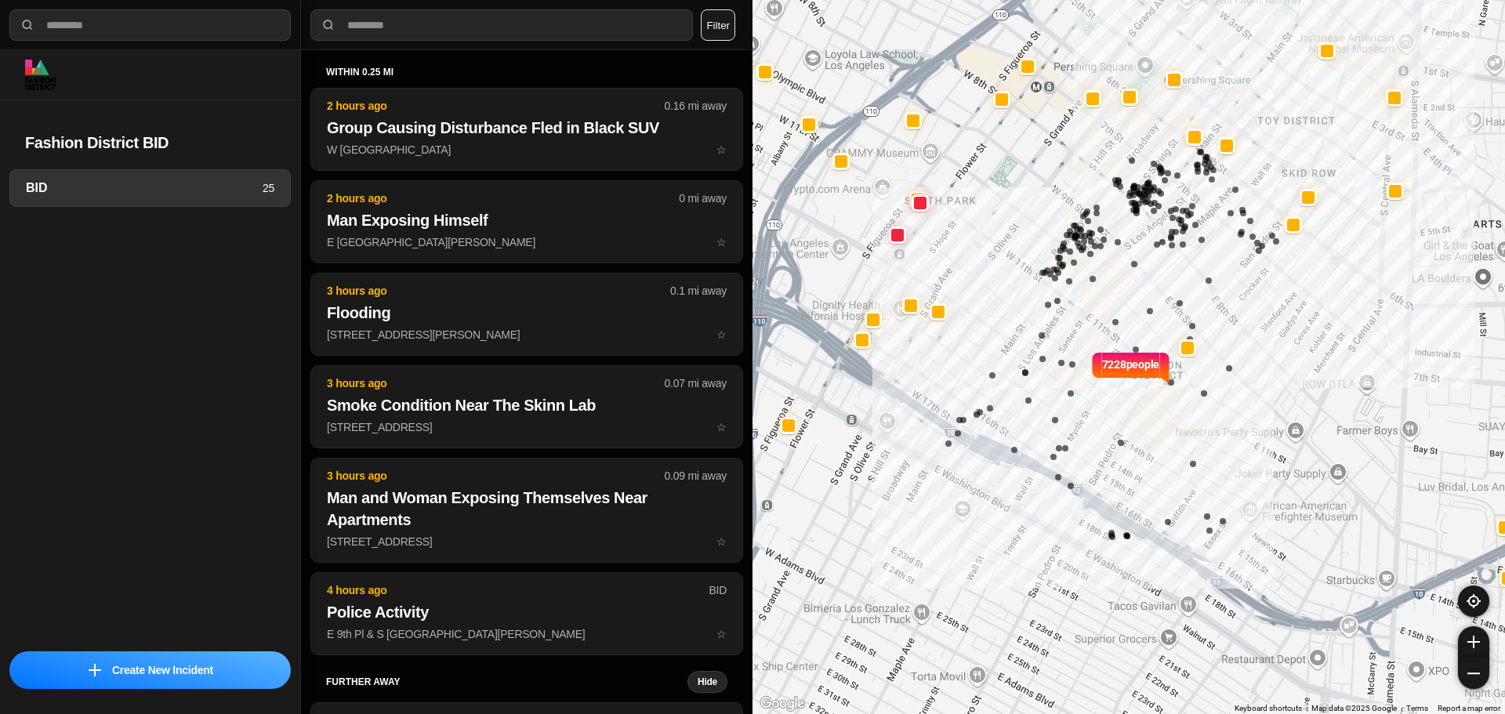
select select "*"
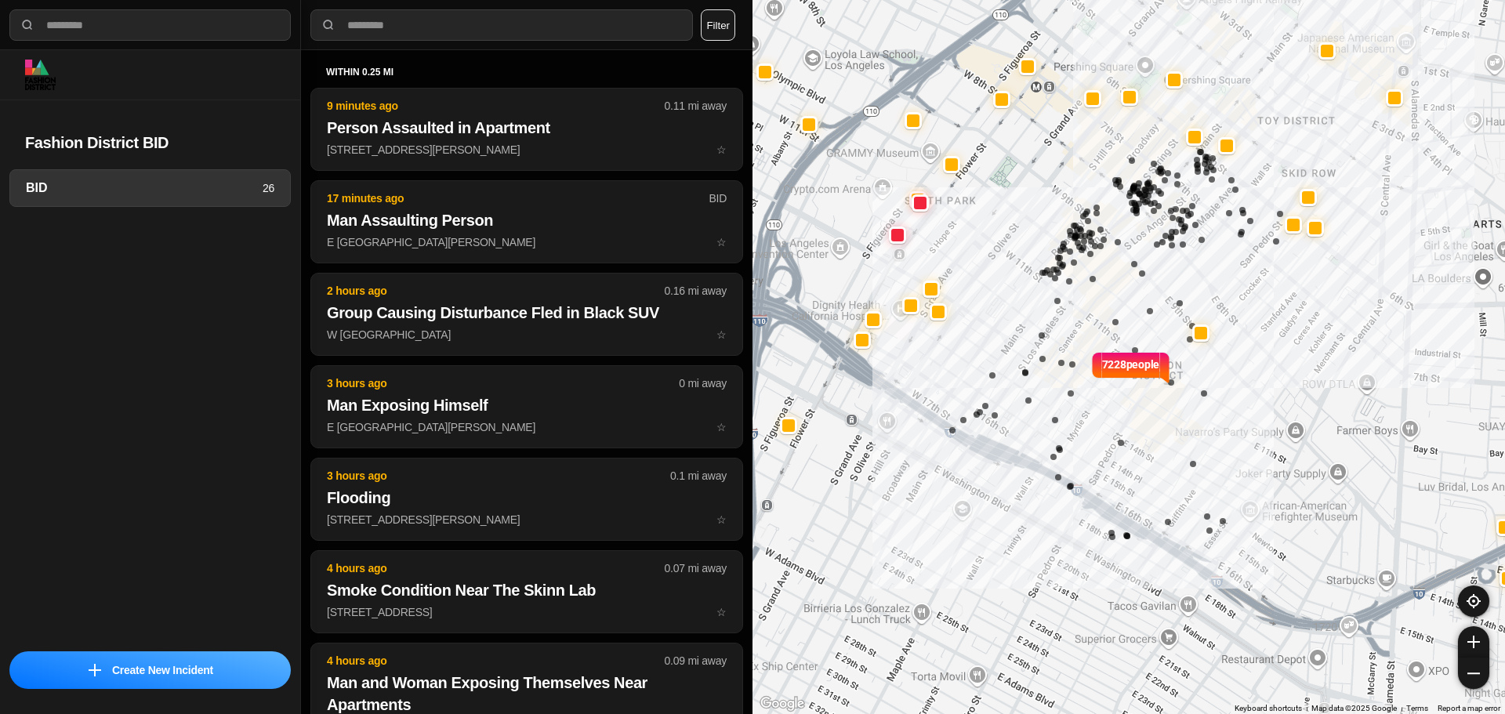
select select "*"
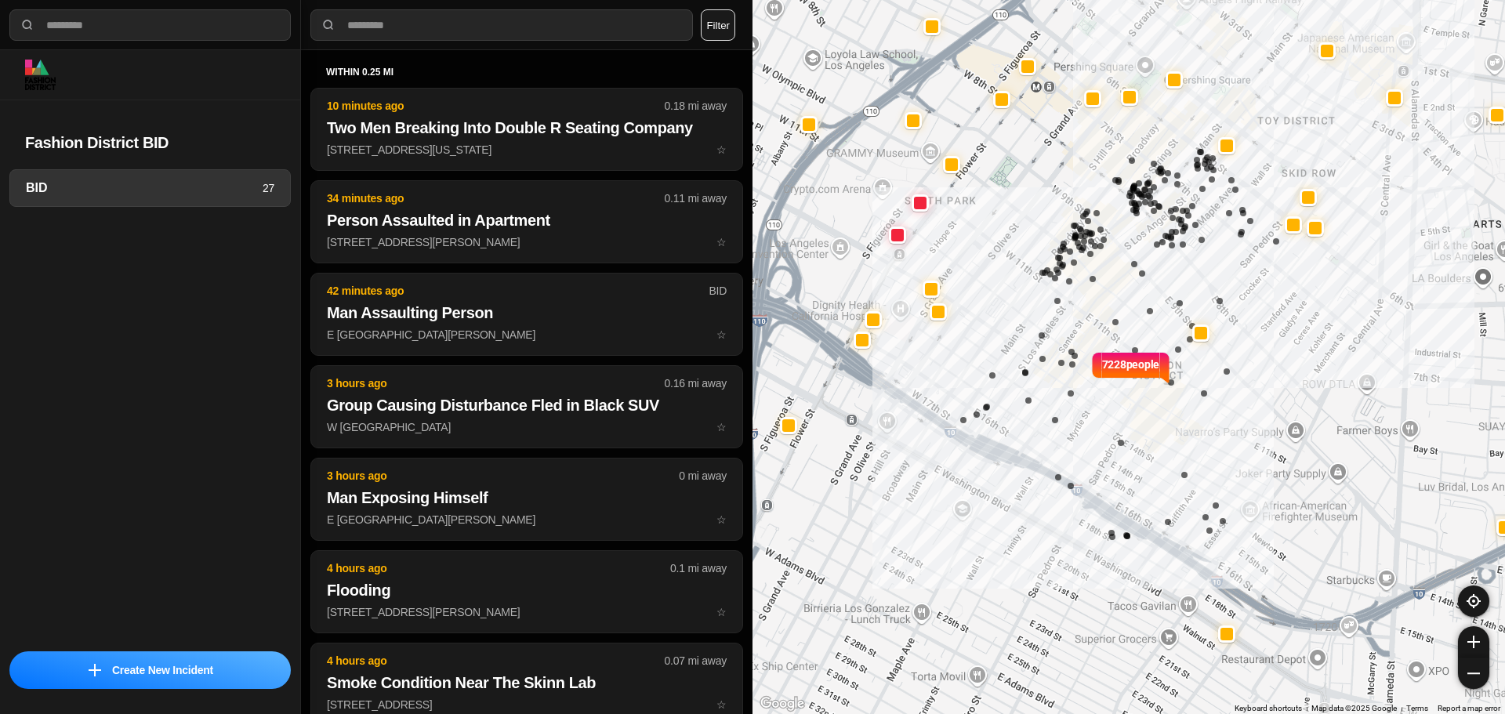
select select "*"
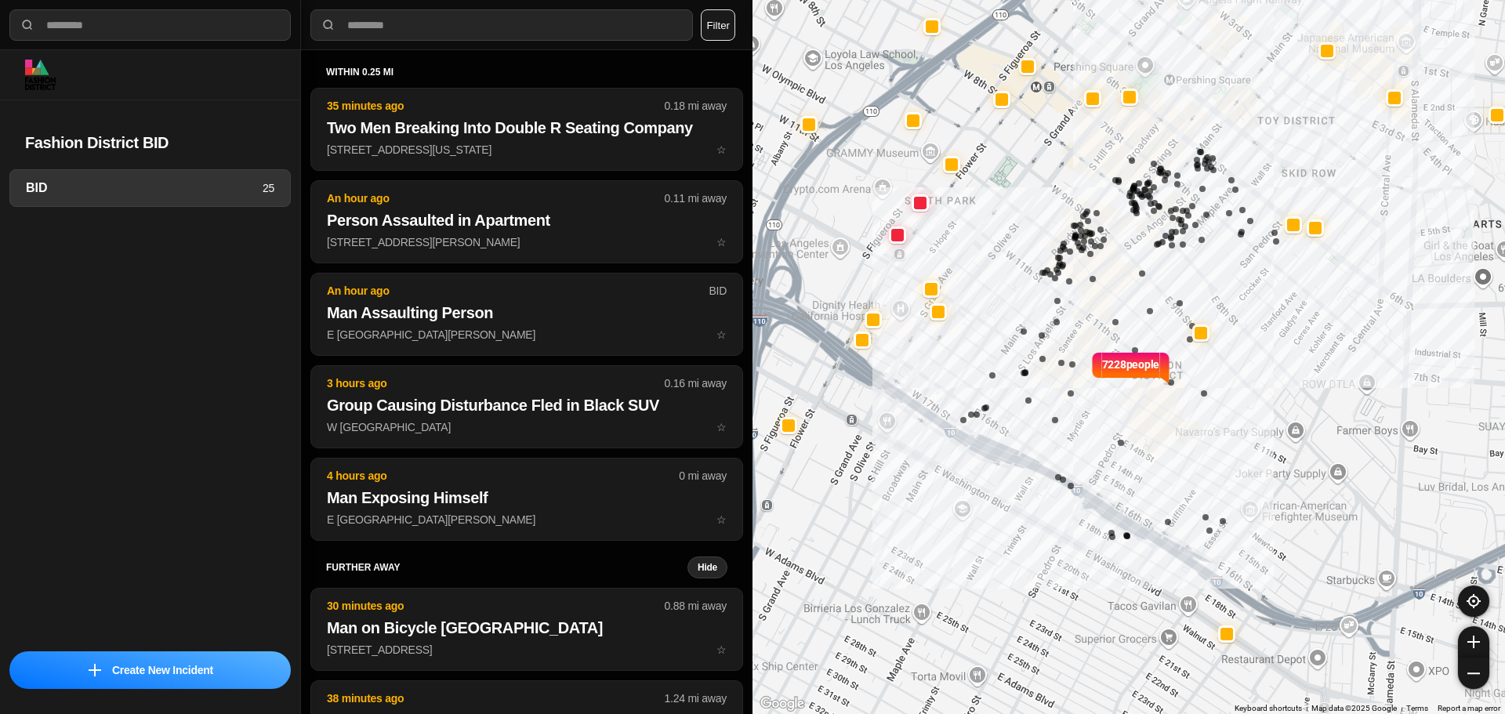
select select "*"
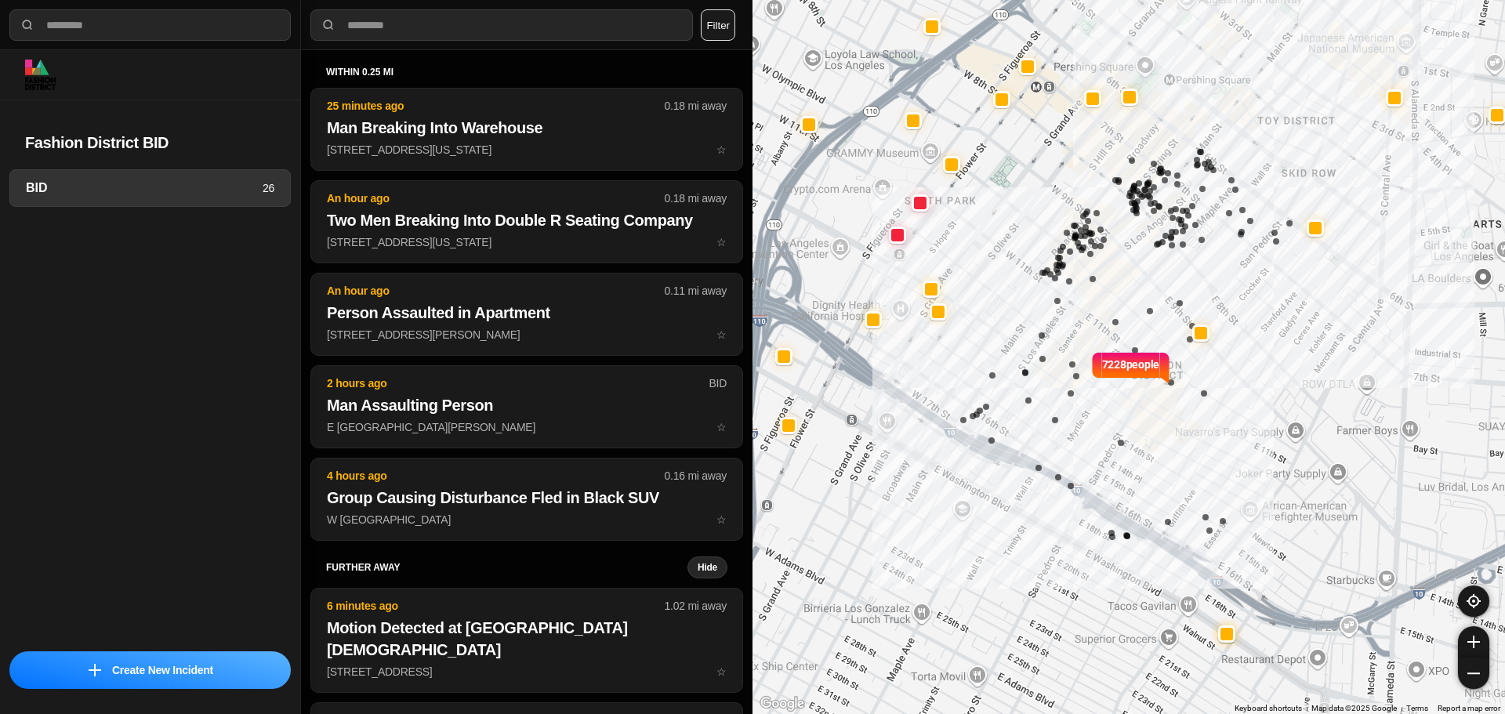
select select "*"
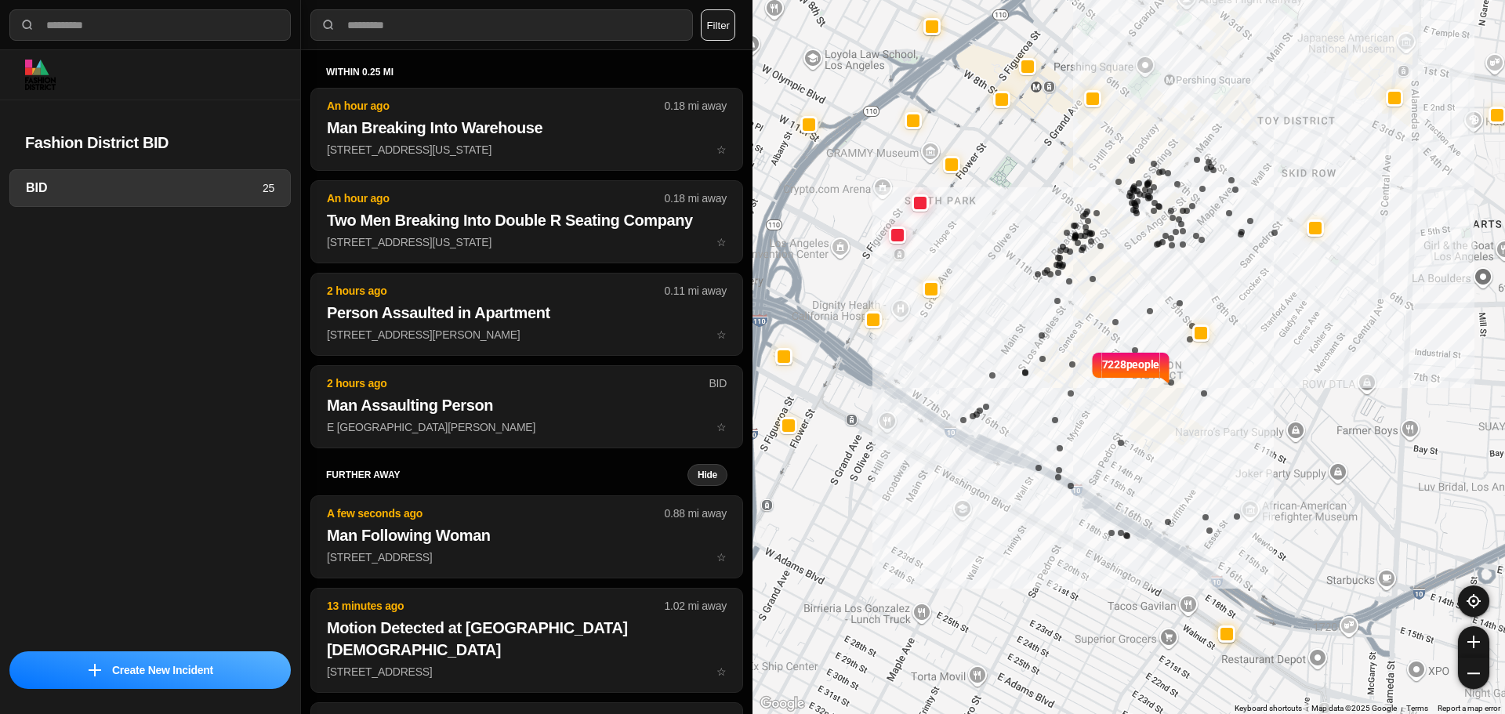
select select "*"
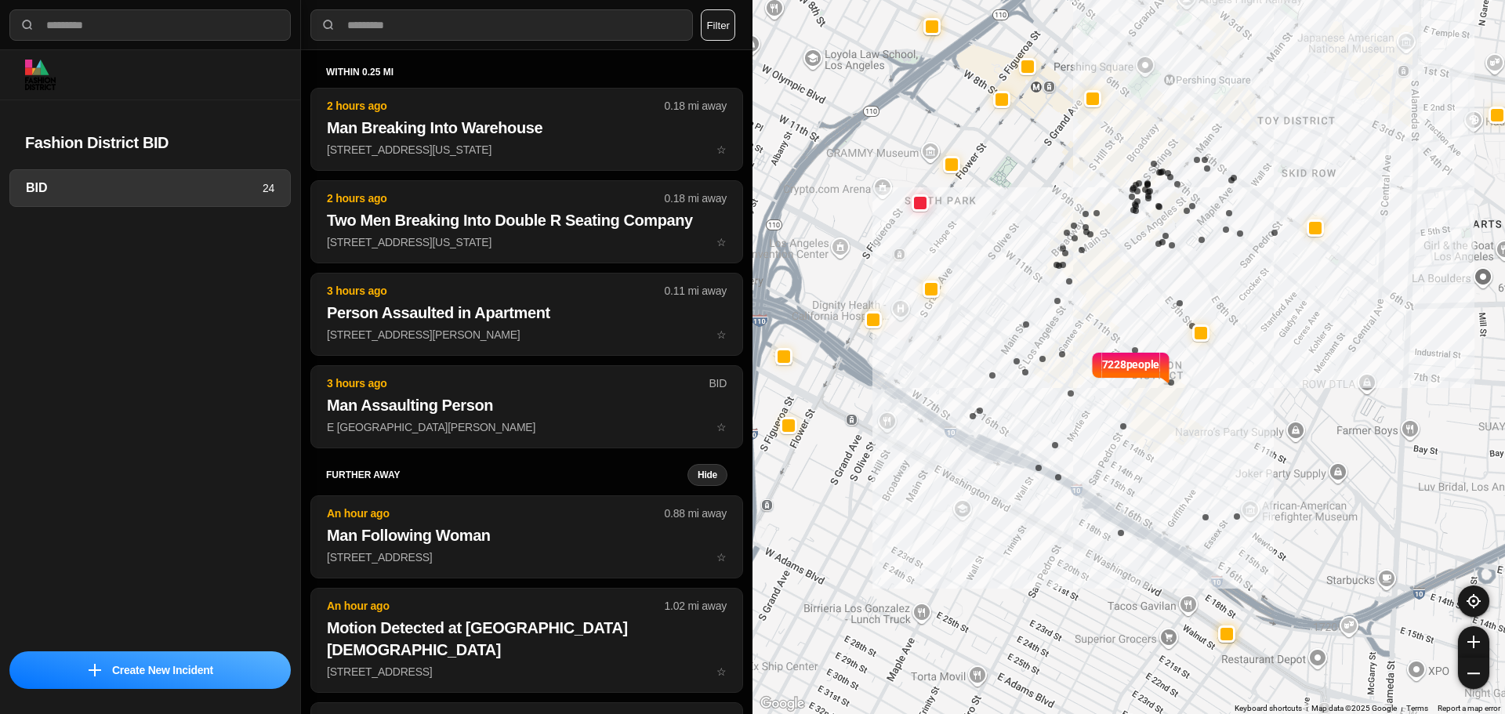
select select "*"
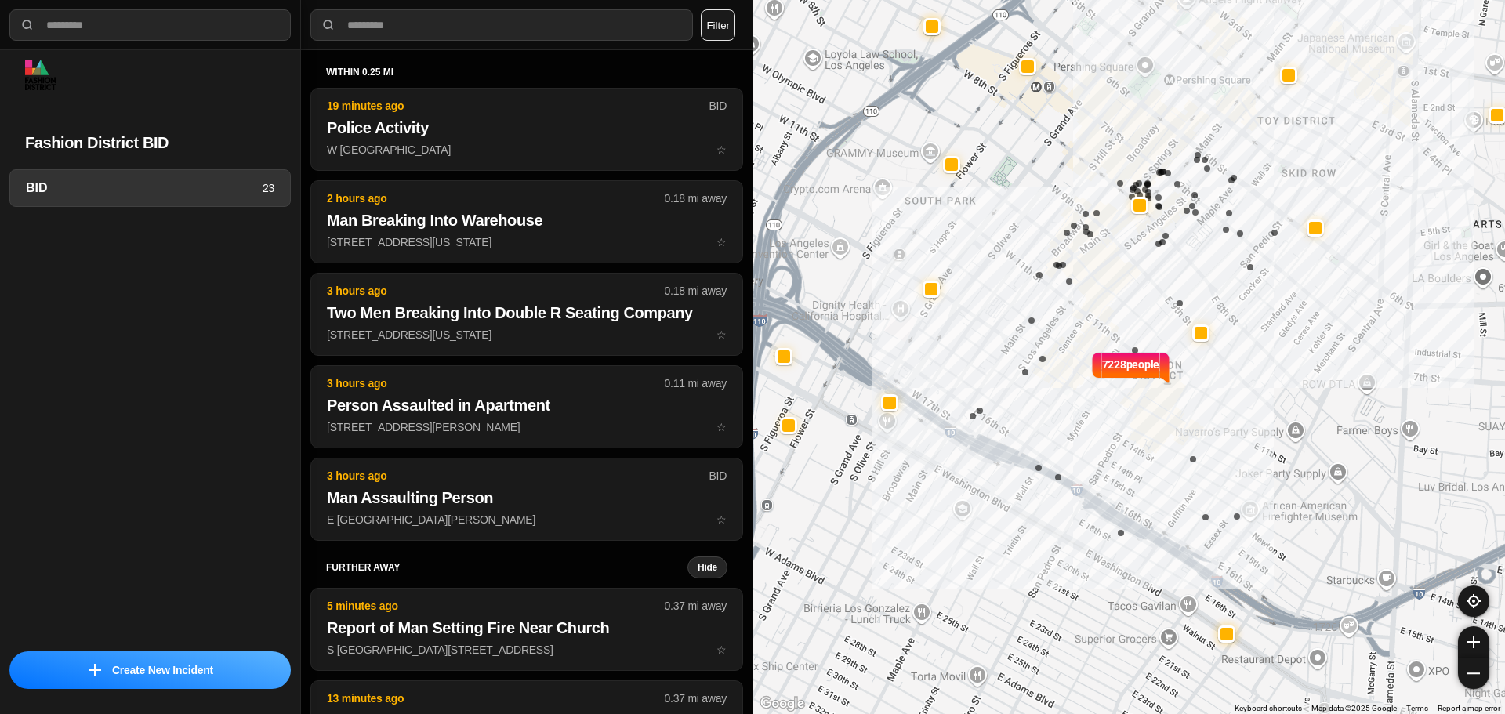
select select "*"
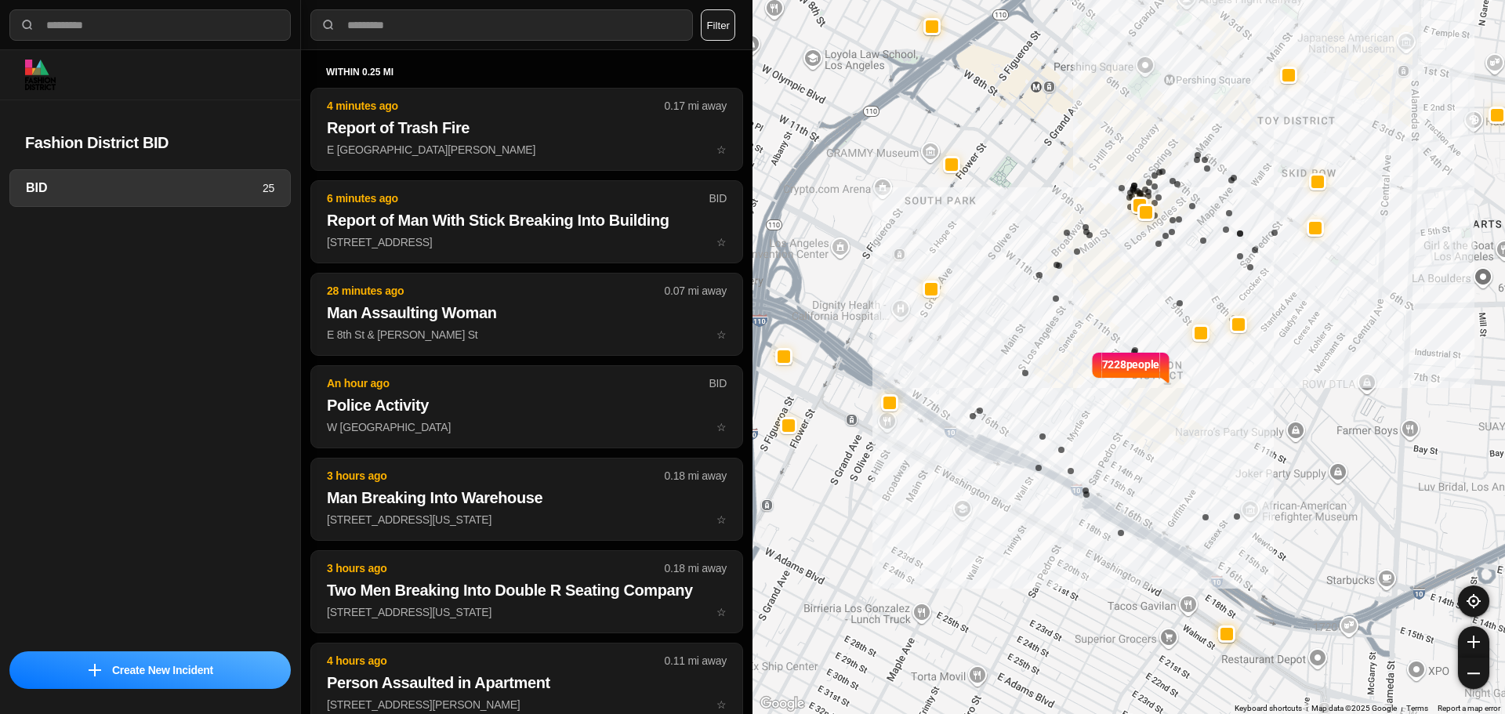
select select "*"
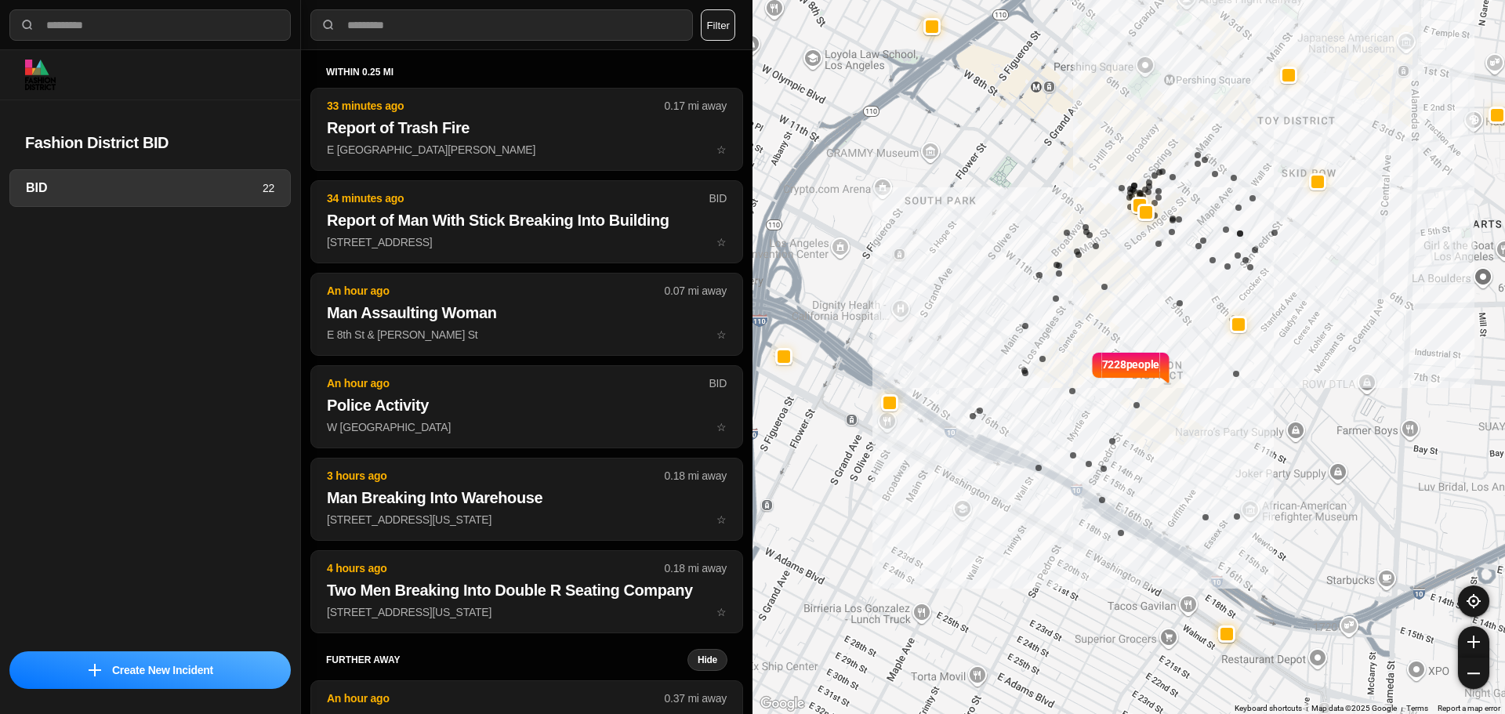
select select "*"
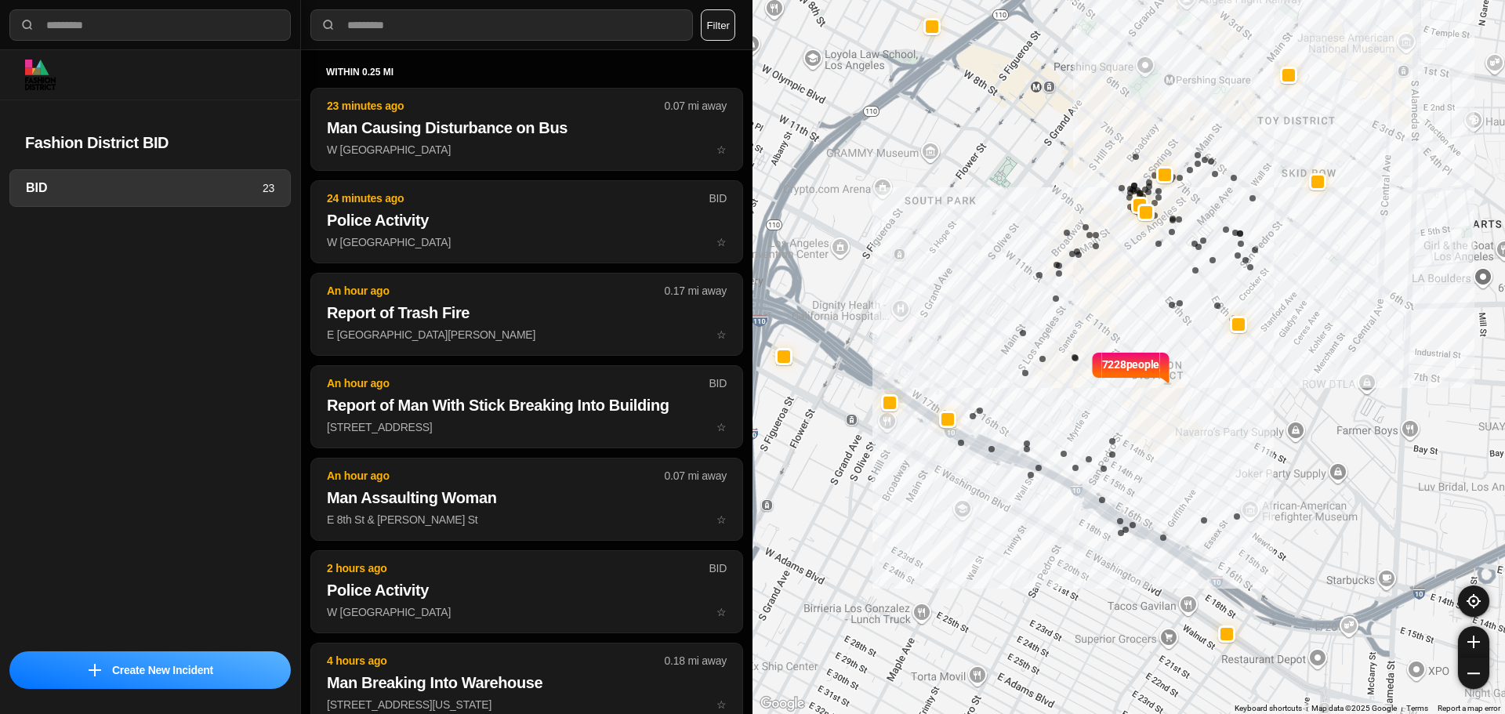
select select "*"
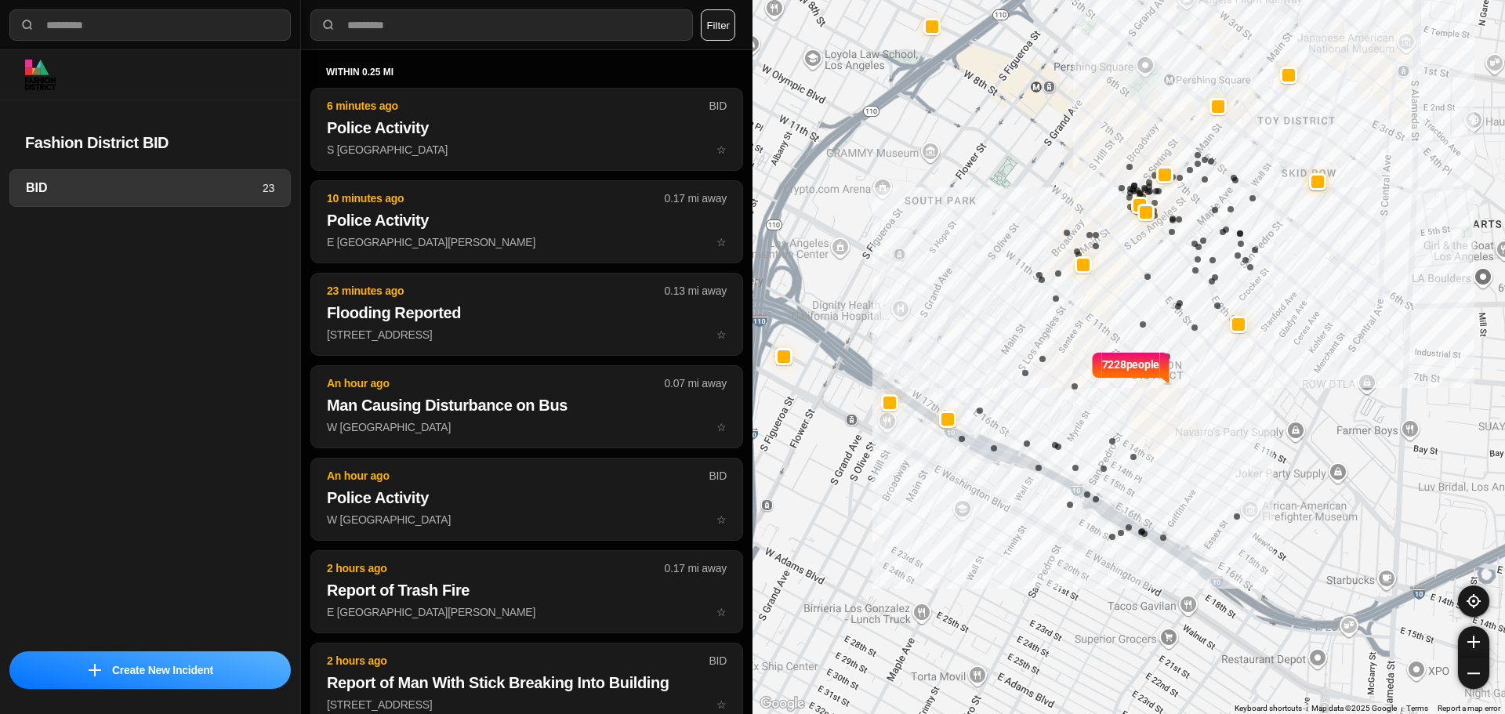
select select "*"
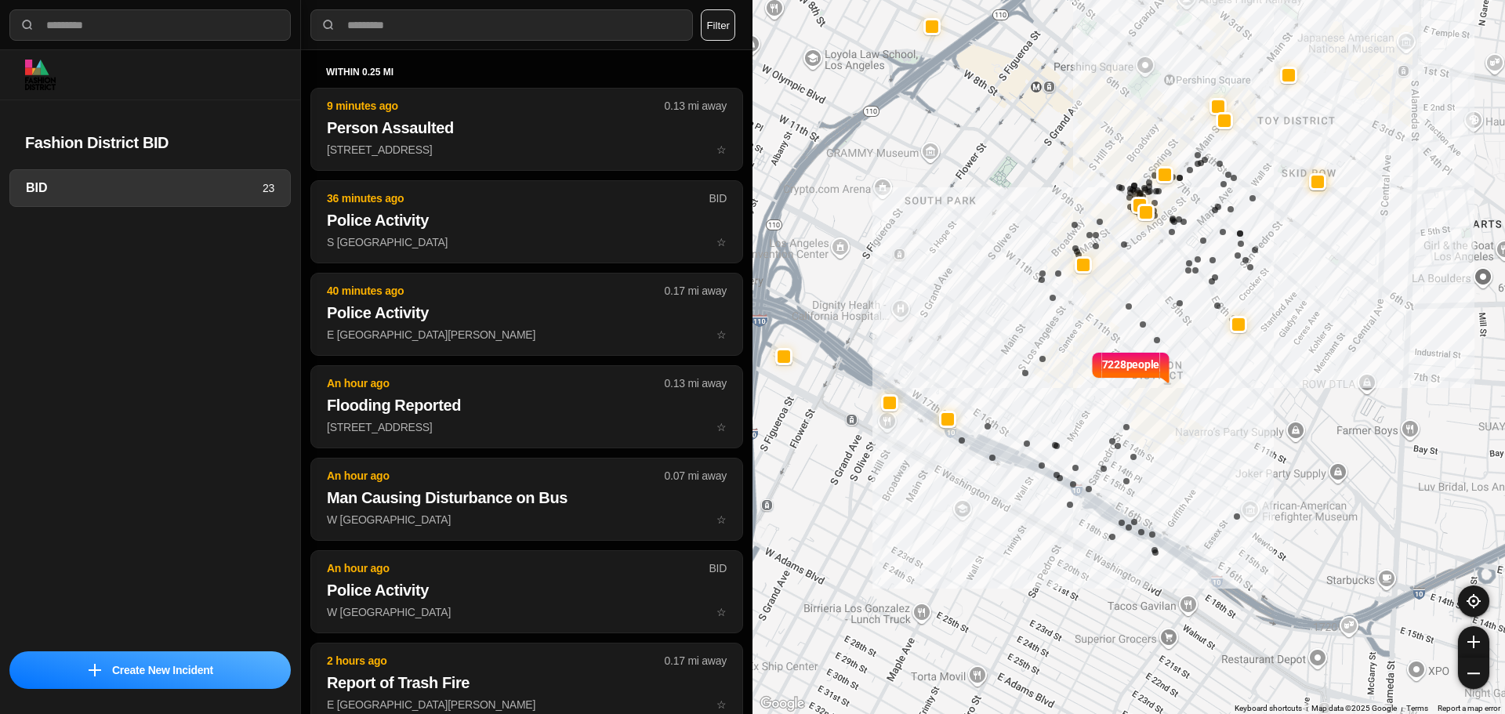
select select "*"
